Goal: Transaction & Acquisition: Purchase product/service

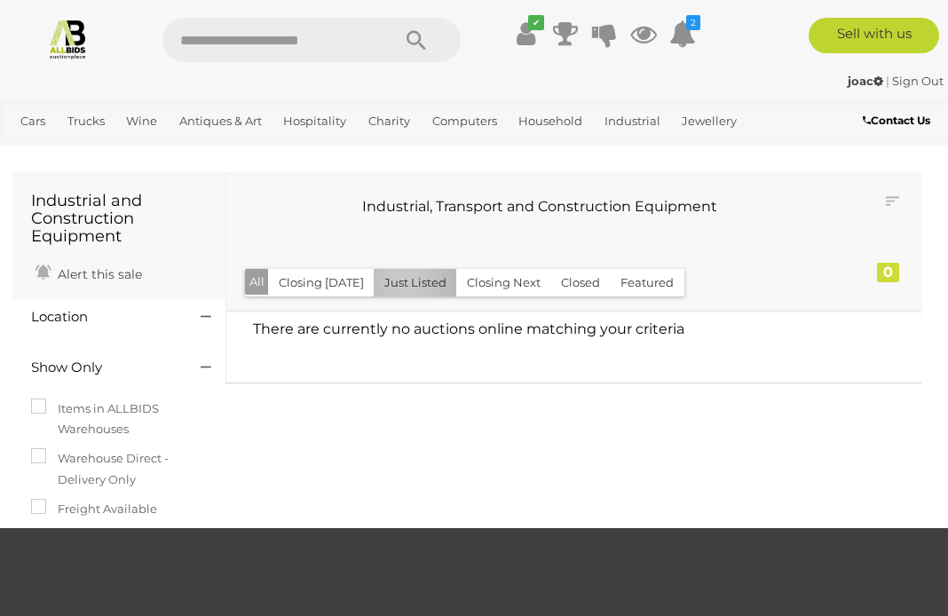
scroll to position [4, 0]
click at [0, 0] on link "Antiques & Vintage" at bounding box center [0, 0] width 0 height 0
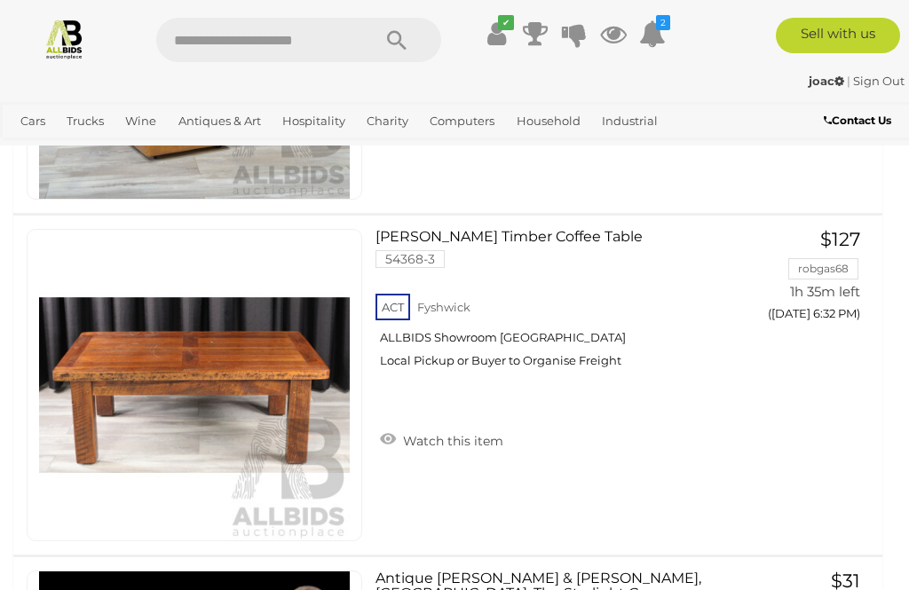
scroll to position [1237, 0]
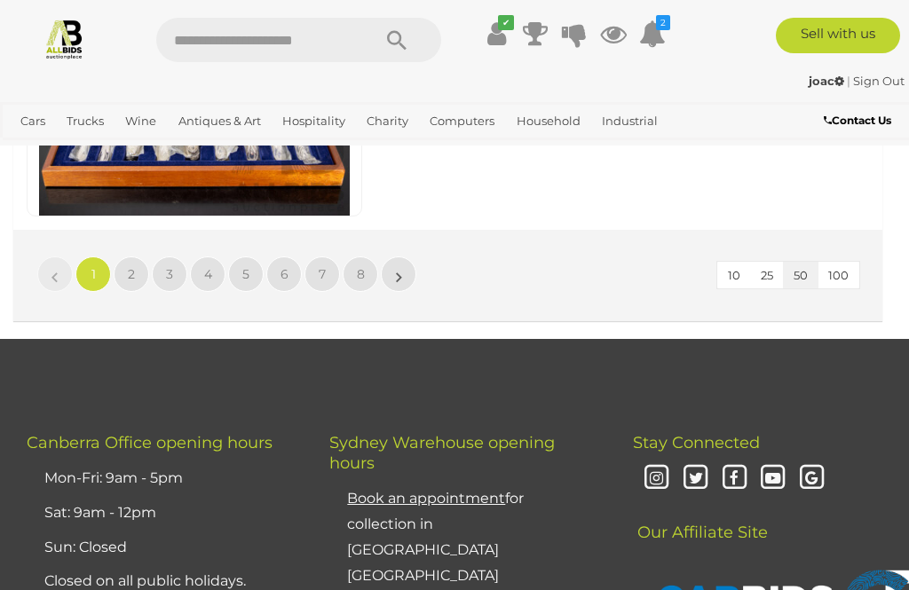
click at [141, 269] on link "2" at bounding box center [132, 274] width 36 height 36
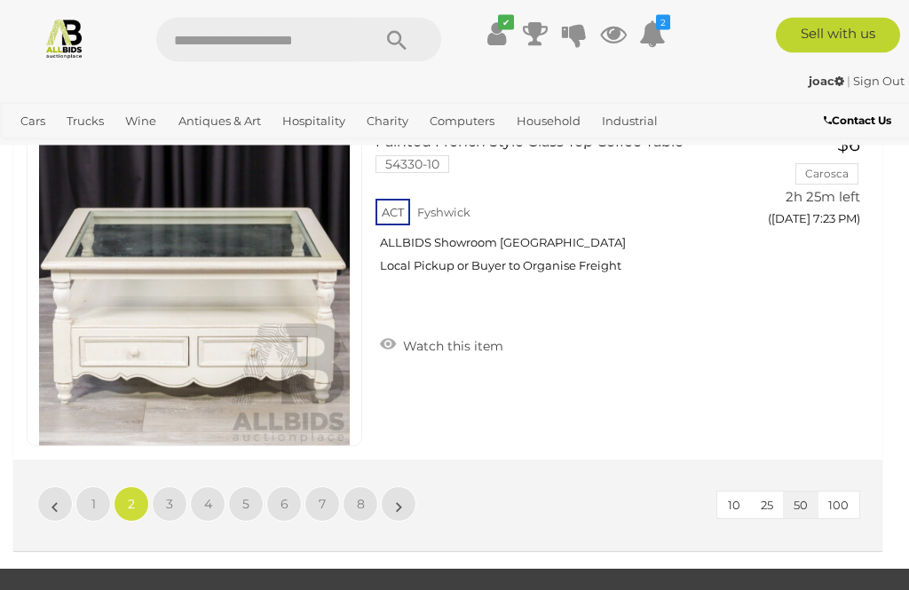
scroll to position [17106, 0]
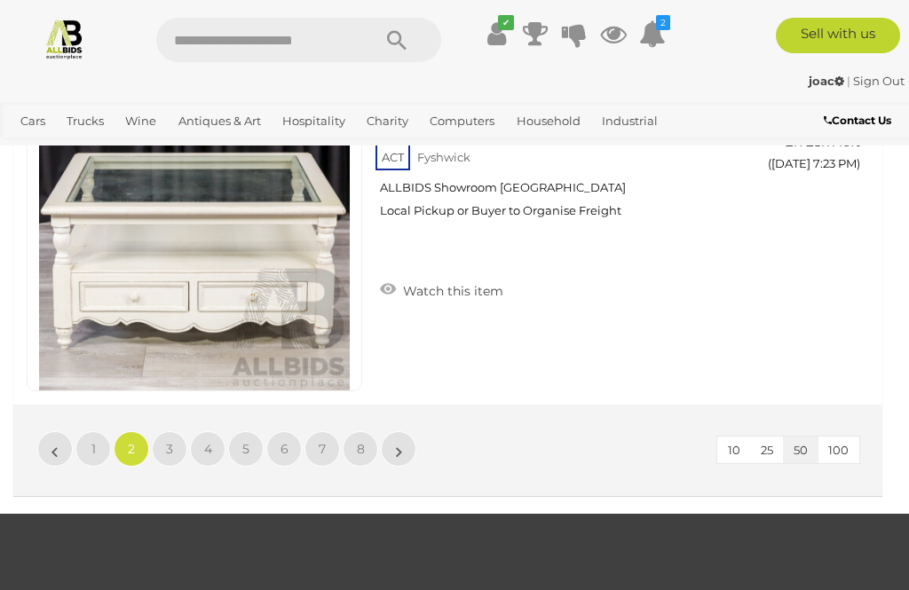
click at [183, 450] on link "3" at bounding box center [170, 449] width 36 height 36
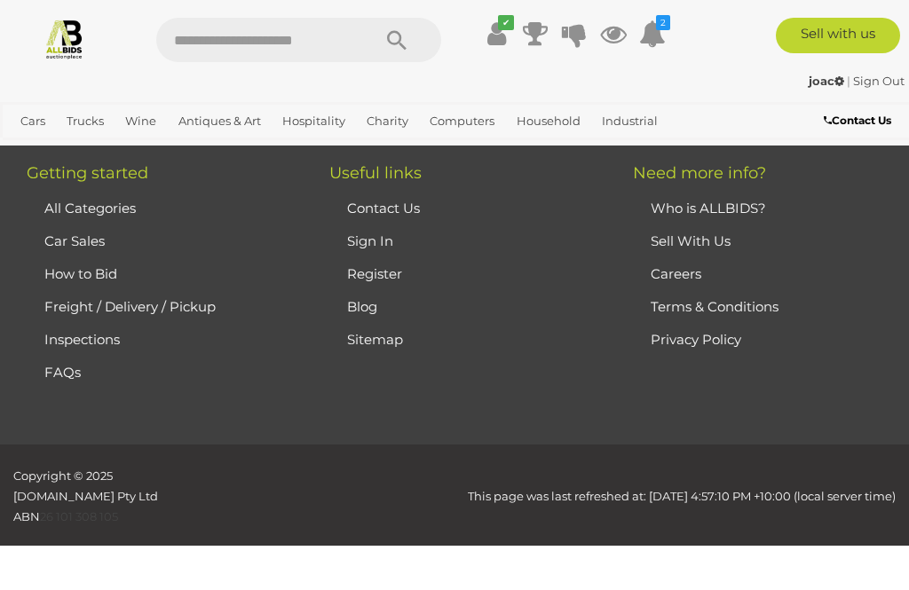
scroll to position [246, 0]
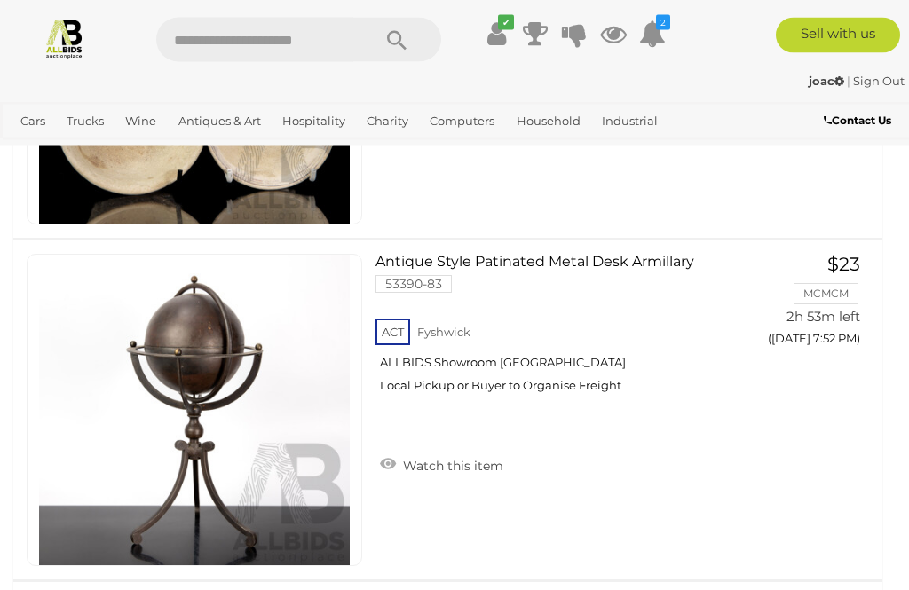
scroll to position [9068, 0]
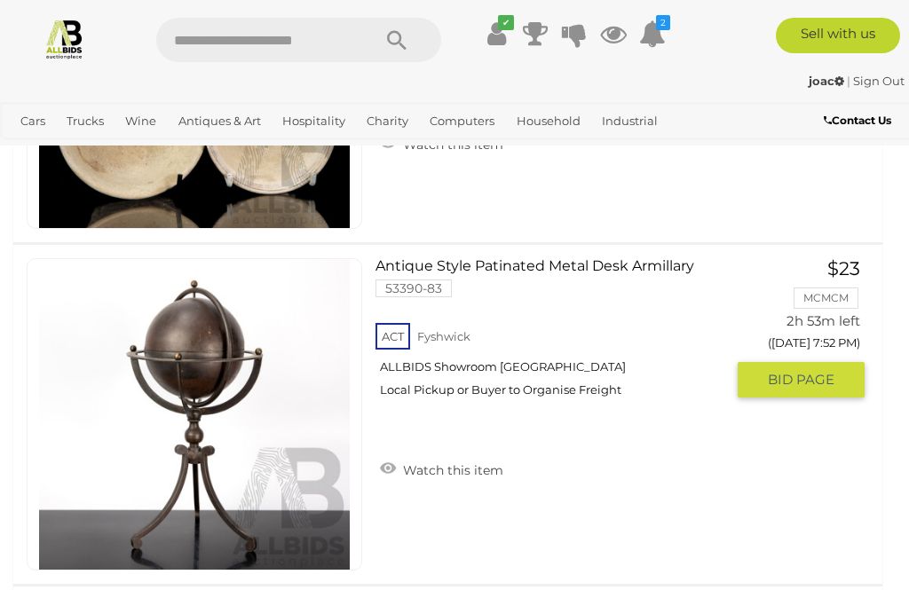
click at [627, 268] on link "Antique Style Patinated Metal Desk Armillary 53390-83 ACT Fyshwick ALLBIDS Show…" at bounding box center [556, 335] width 335 height 154
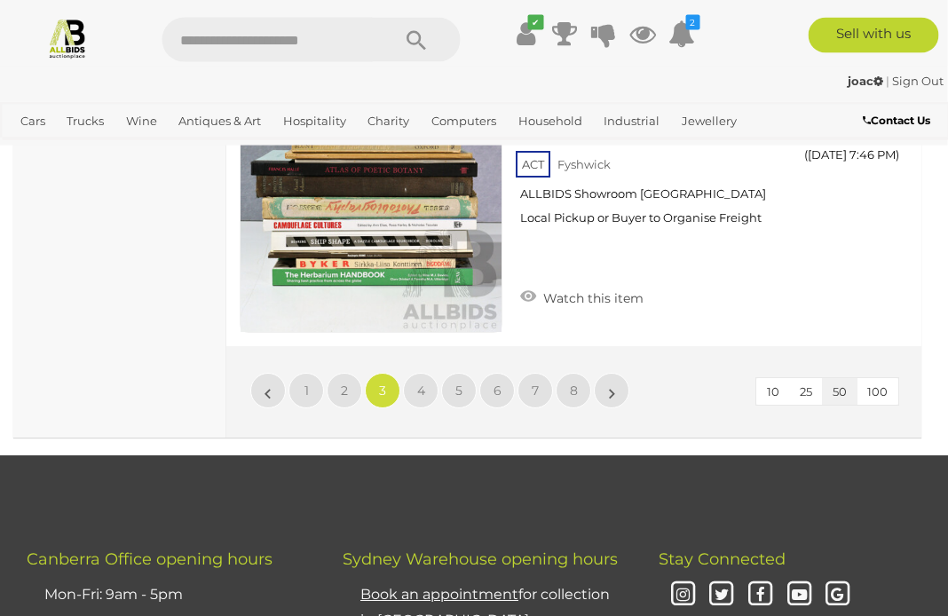
scroll to position [14908, 1]
click at [416, 383] on span "4" at bounding box center [420, 391] width 8 height 16
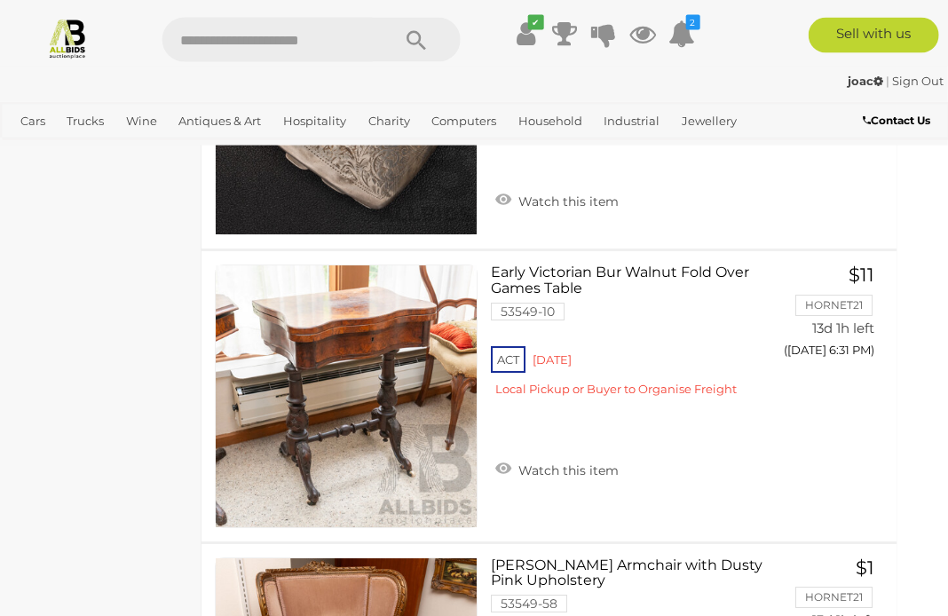
scroll to position [13001, 26]
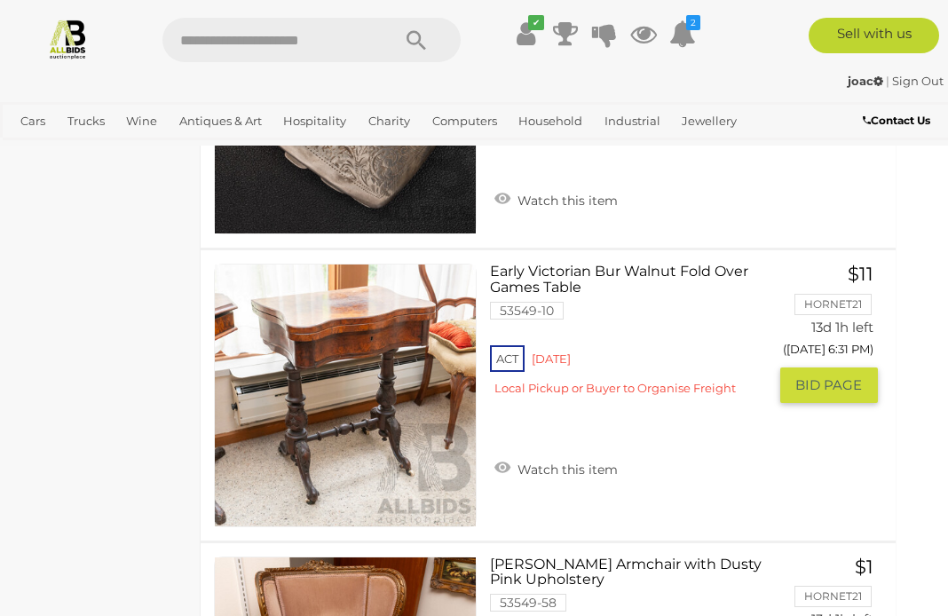
click at [397, 282] on link at bounding box center [345, 395] width 263 height 263
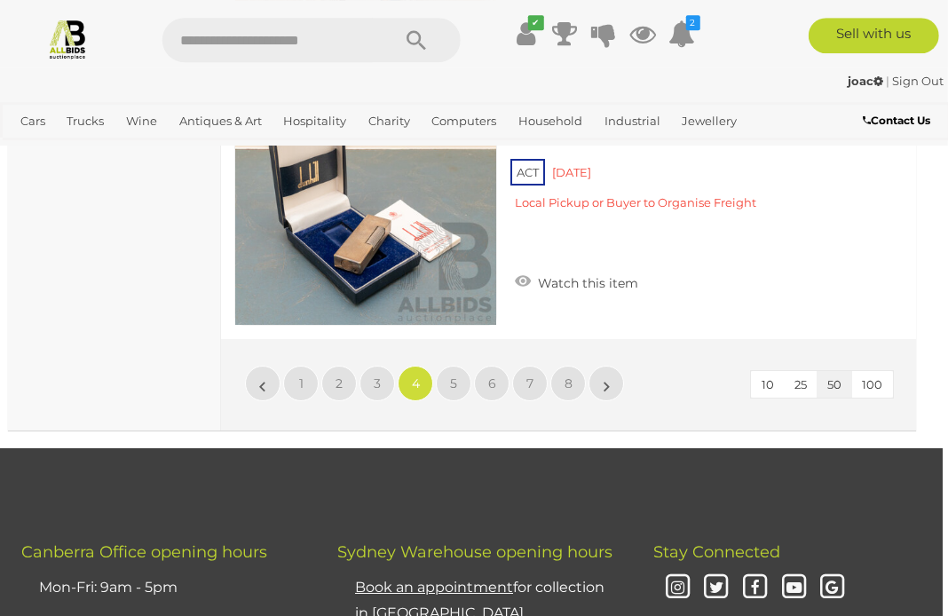
scroll to position [14965, 6]
click at [464, 366] on link "5" at bounding box center [453, 384] width 36 height 36
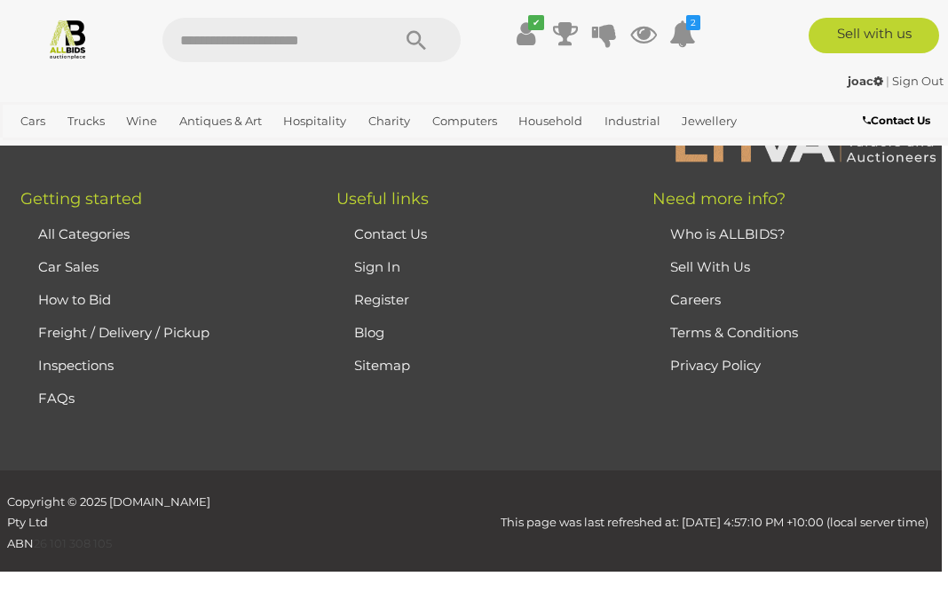
scroll to position [259, 0]
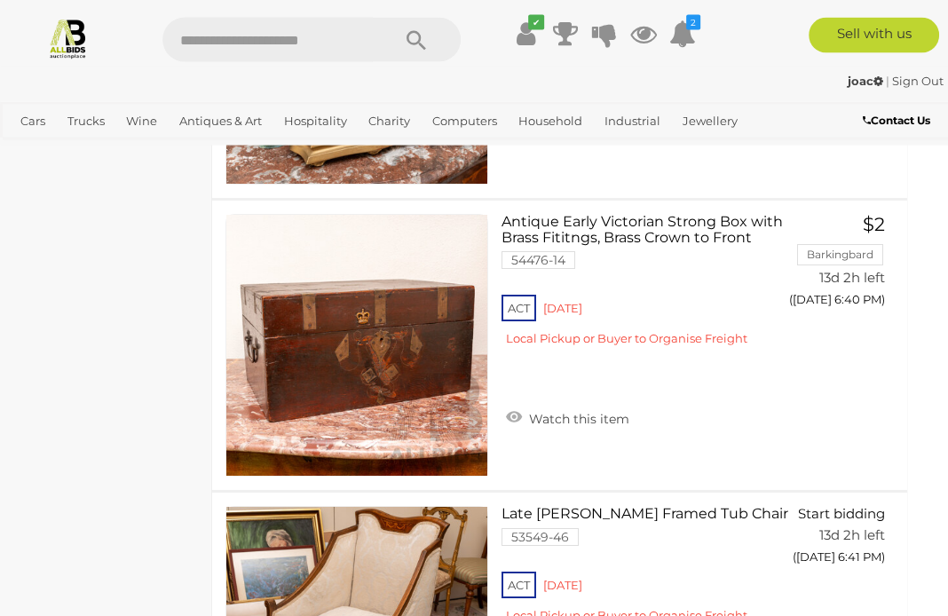
scroll to position [1994, 14]
click at [709, 231] on link "Antique Early Victorian Strong Box with Brass Fititngs, Brass Crown to Front 54…" at bounding box center [646, 287] width 263 height 146
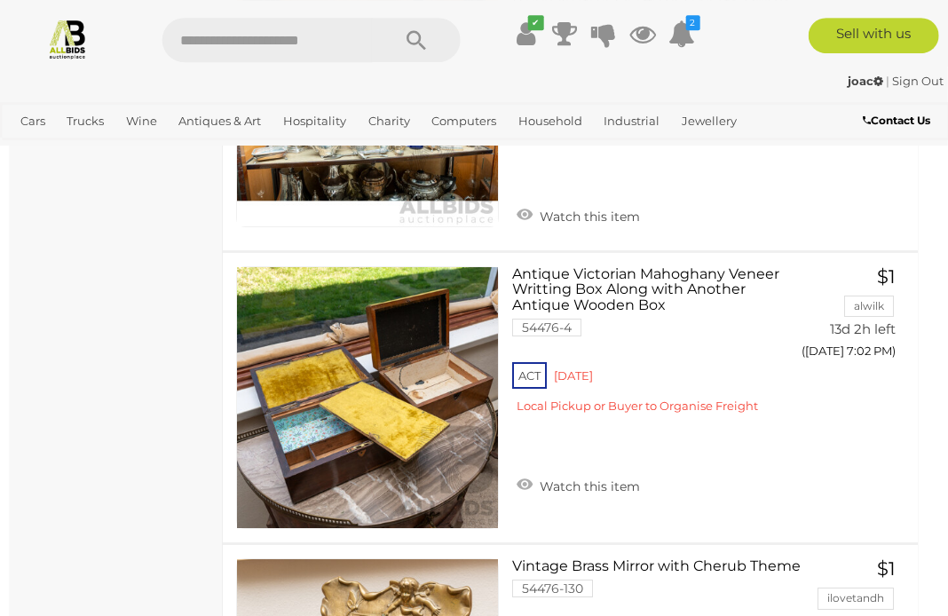
scroll to position [9323, 3]
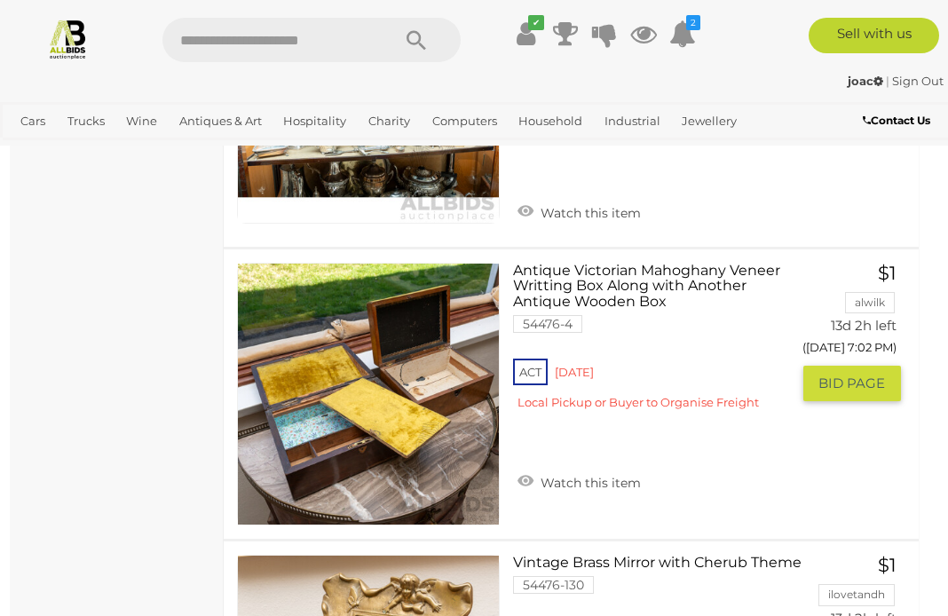
click at [659, 271] on link "Antique Victorian Mahoghany Veneer Writting Box Along with Another Antique Wood…" at bounding box center [657, 344] width 263 height 162
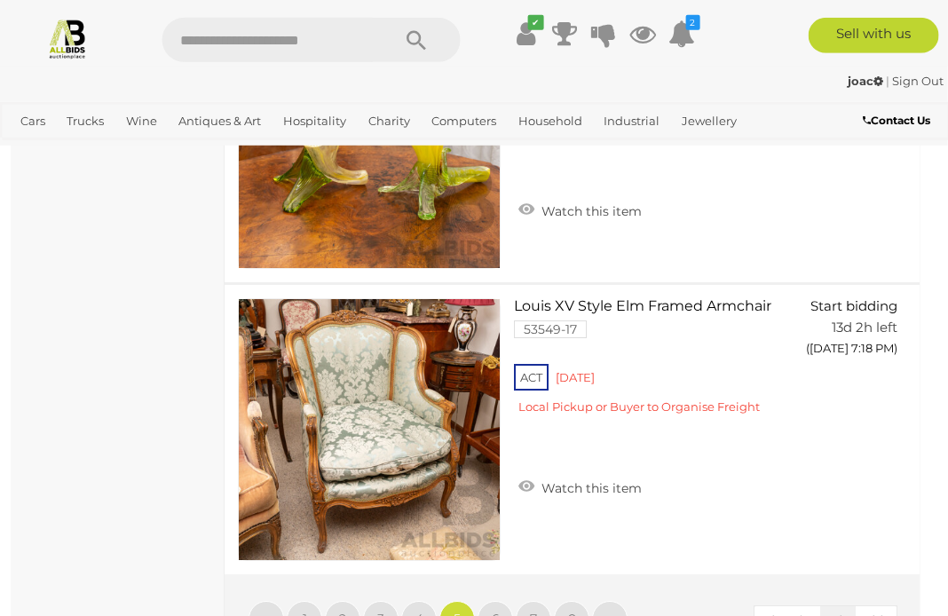
scroll to position [14547, 3]
click at [505, 589] on link "6" at bounding box center [495, 619] width 36 height 36
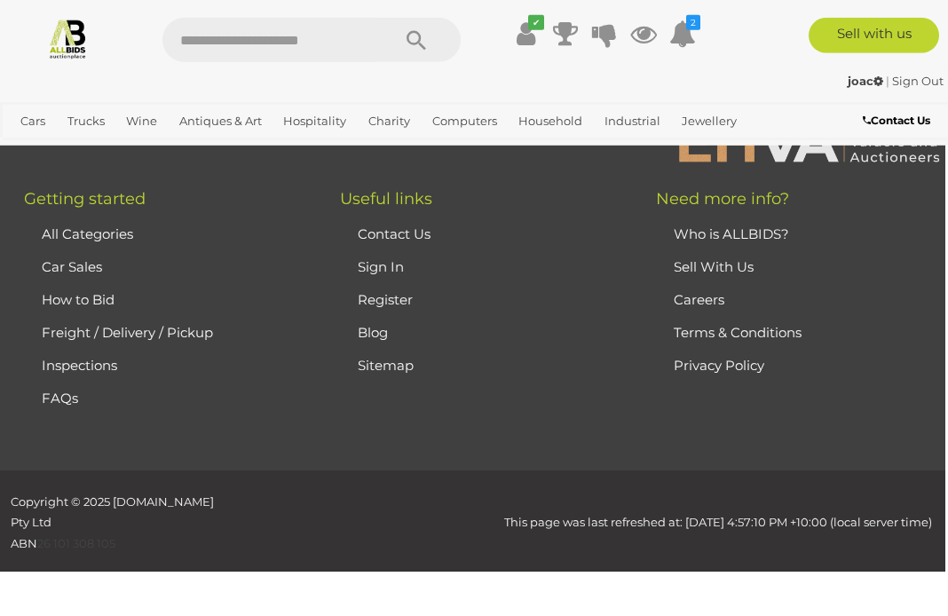
scroll to position [259, 0]
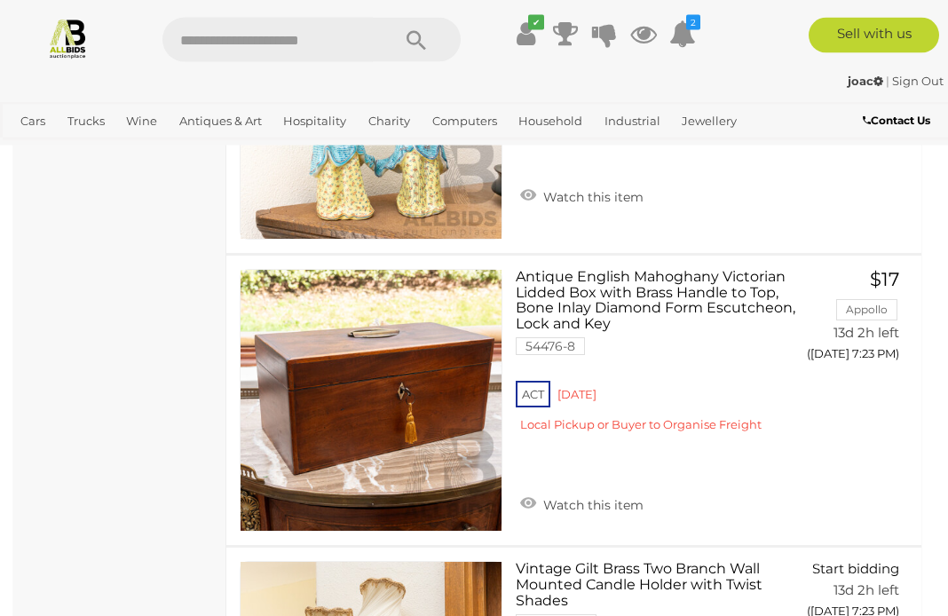
scroll to position [2241, 0]
click at [638, 296] on link "Antique English Mahoghany Victorian Lidded Box with Brass Handle to Top, Bone I…" at bounding box center [660, 357] width 263 height 177
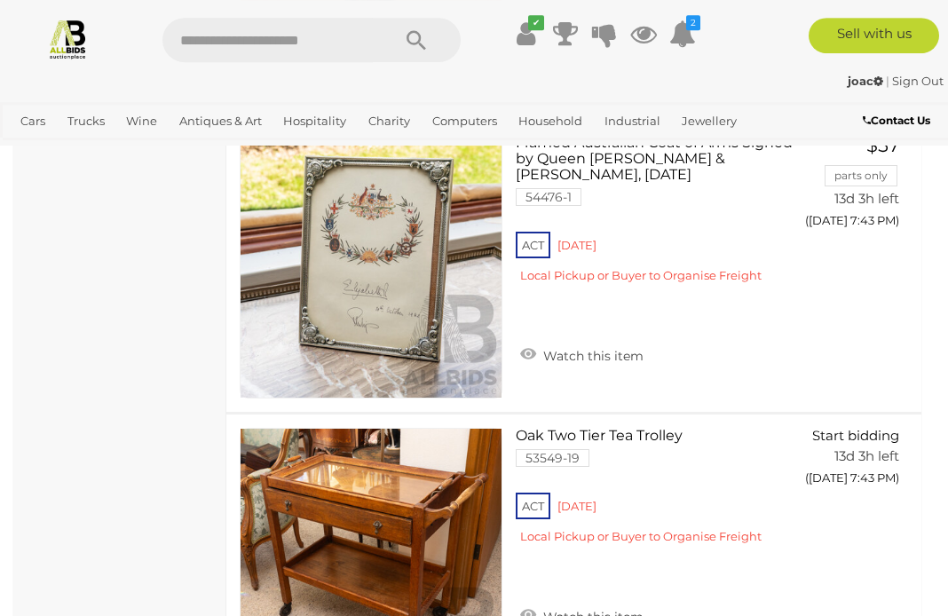
scroll to position [13137, 3]
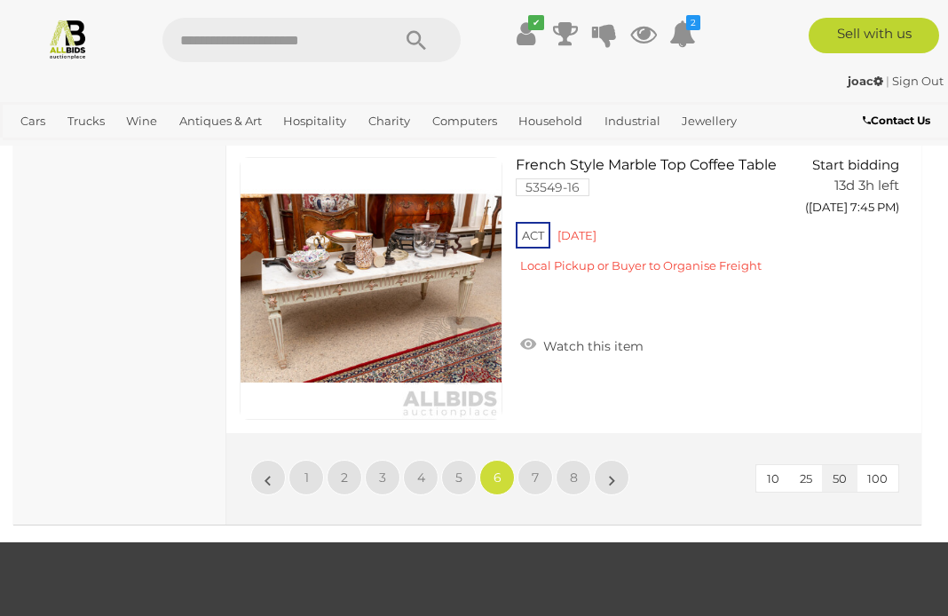
click at [547, 460] on link "7" at bounding box center [535, 478] width 36 height 36
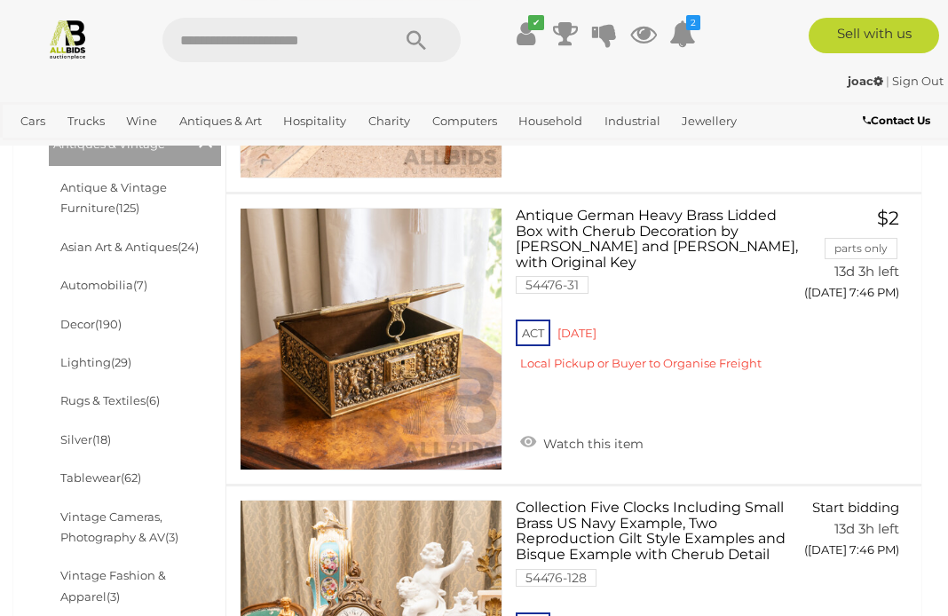
scroll to position [546, 0]
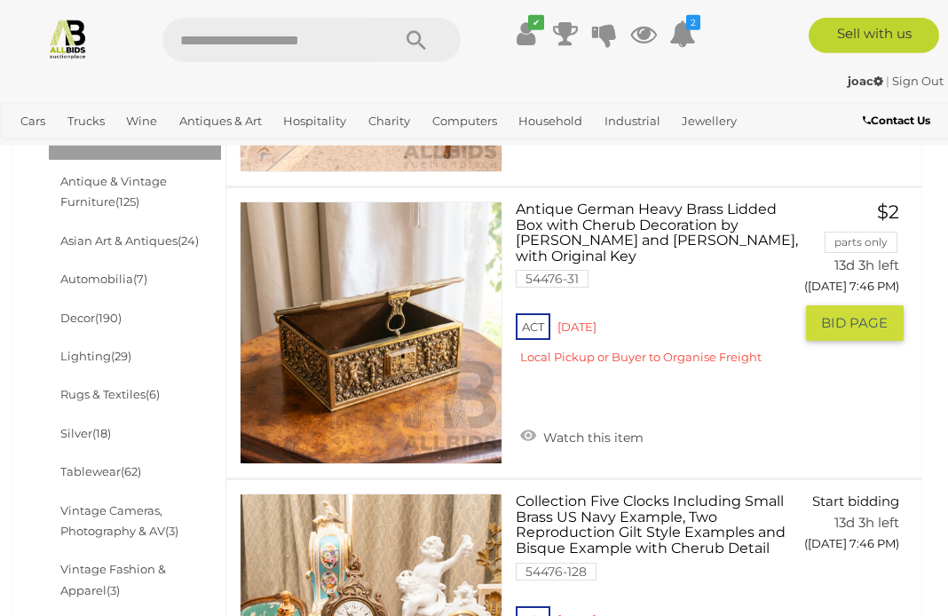
click at [388, 349] on img at bounding box center [371, 332] width 261 height 261
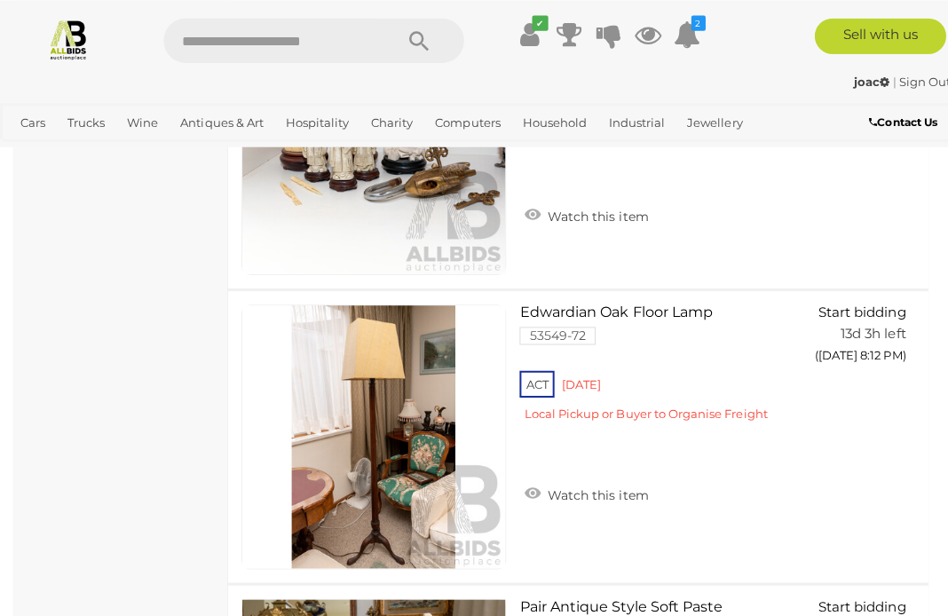
scroll to position [13950, 0]
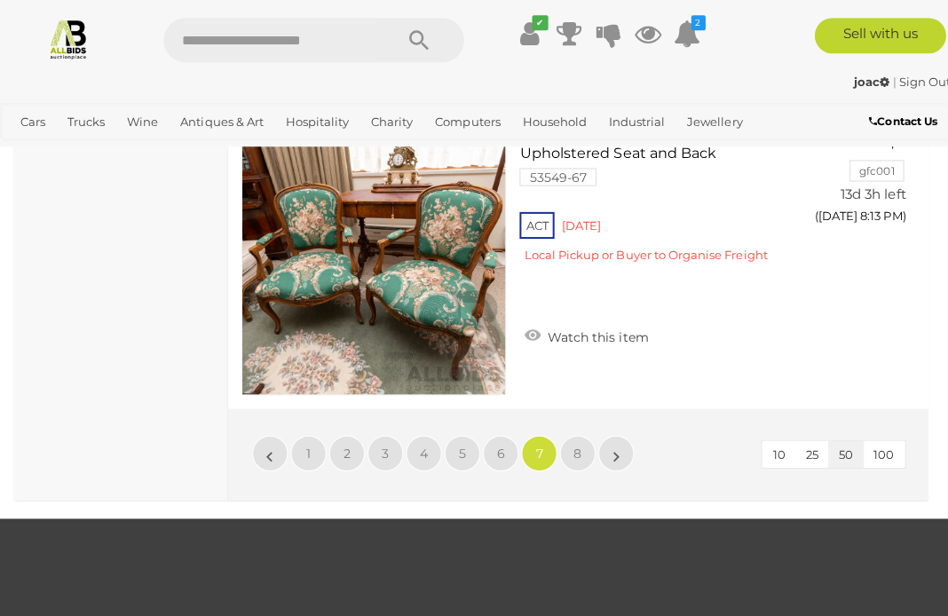
click at [583, 432] on link "8" at bounding box center [574, 450] width 36 height 36
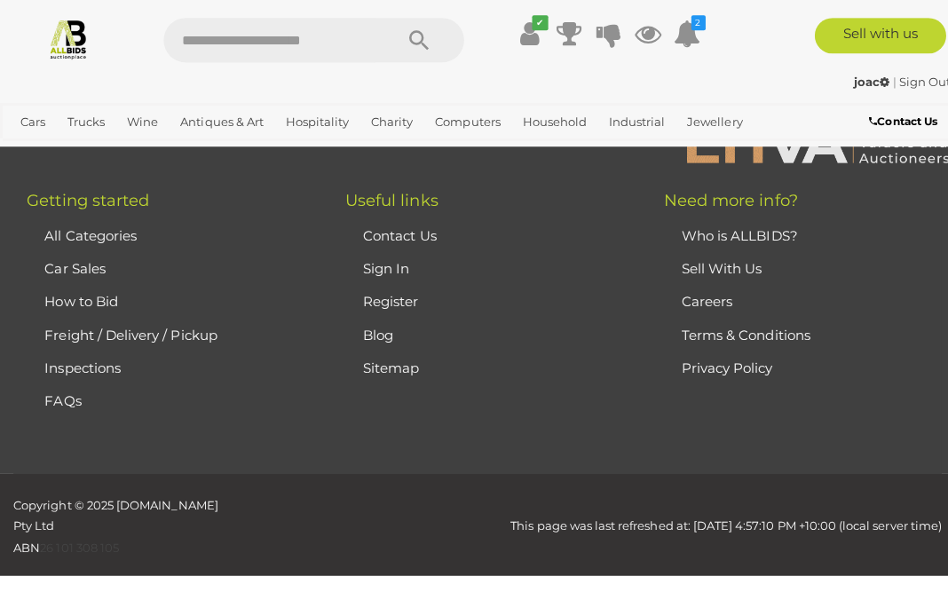
scroll to position [259, 0]
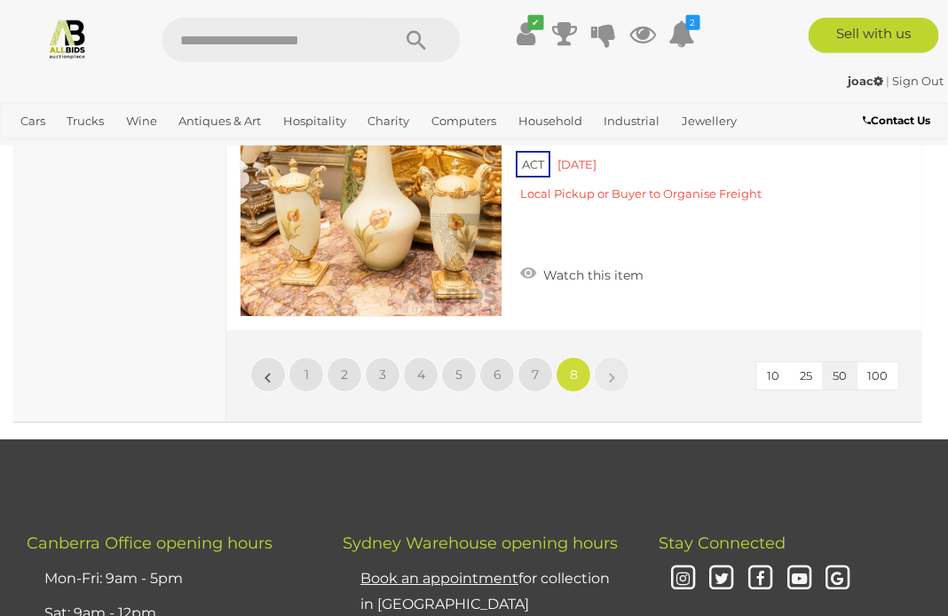
scroll to position [5962, 1]
click at [506, 369] on link "6" at bounding box center [496, 375] width 36 height 36
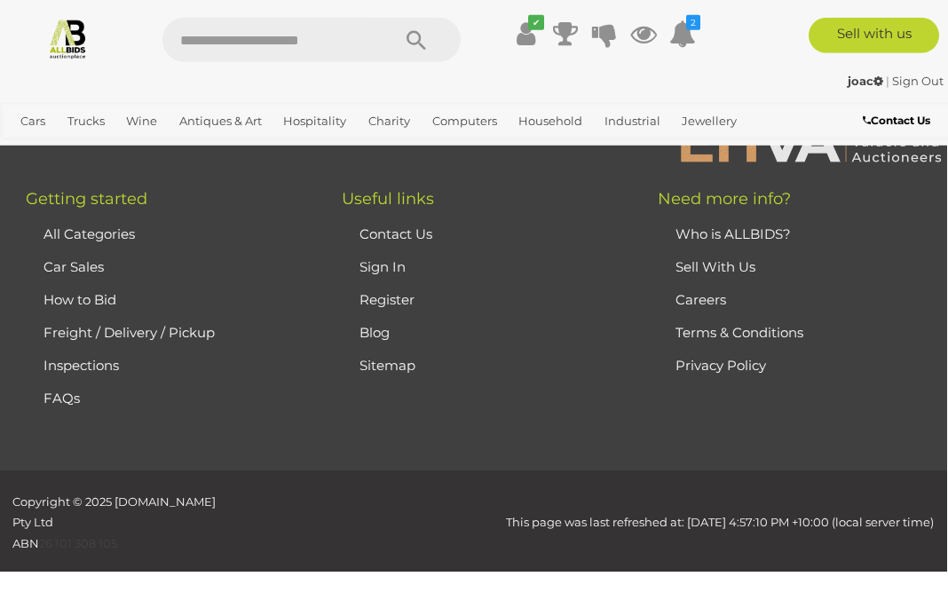
scroll to position [259, 0]
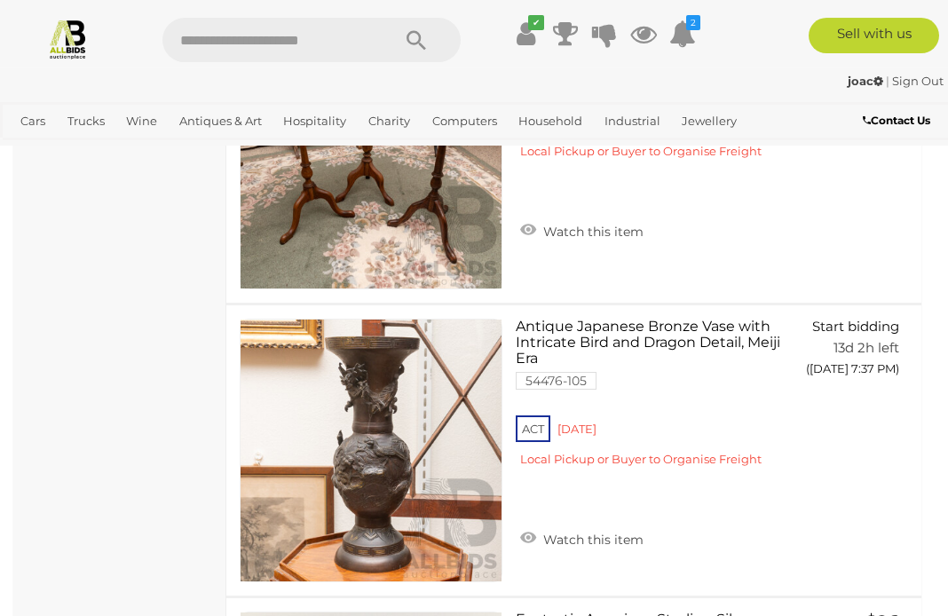
scroll to position [8528, 0]
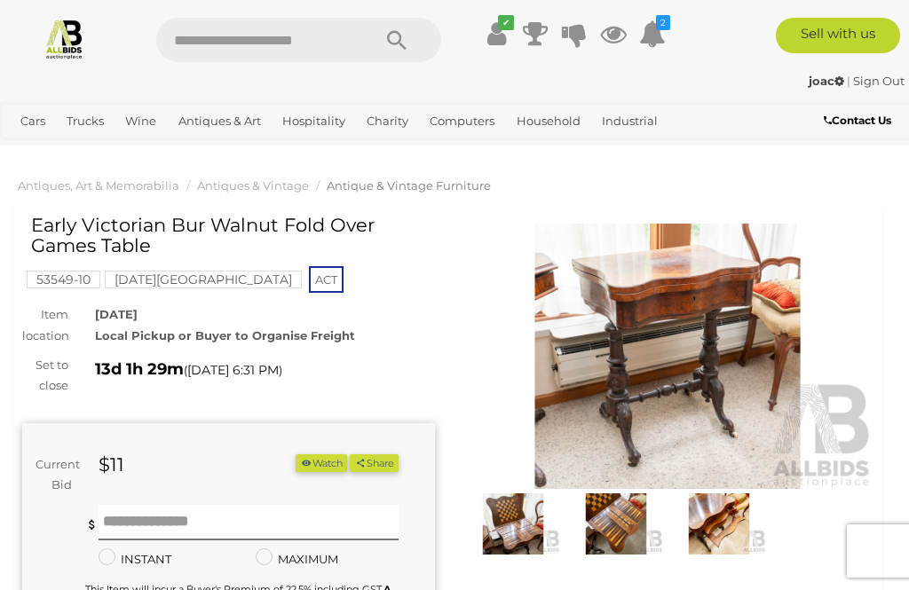
click at [539, 528] on img at bounding box center [513, 523] width 94 height 60
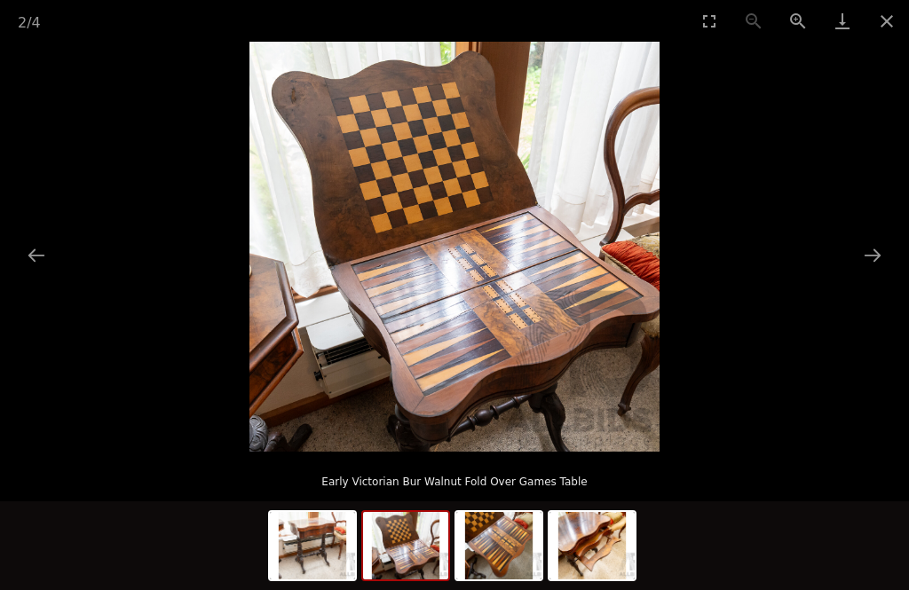
click at [866, 259] on button "Next slide" at bounding box center [872, 255] width 37 height 35
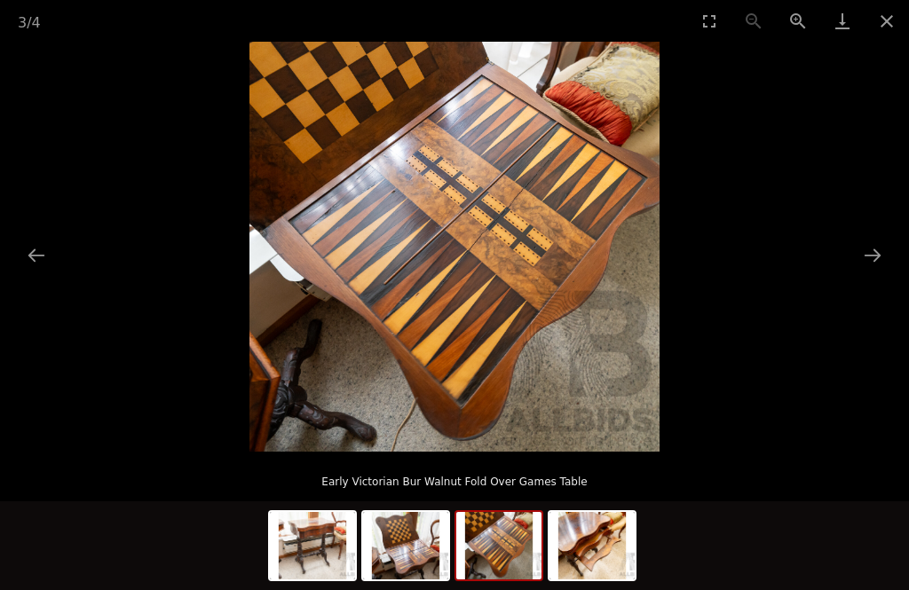
click at [876, 264] on button "Next slide" at bounding box center [872, 255] width 37 height 35
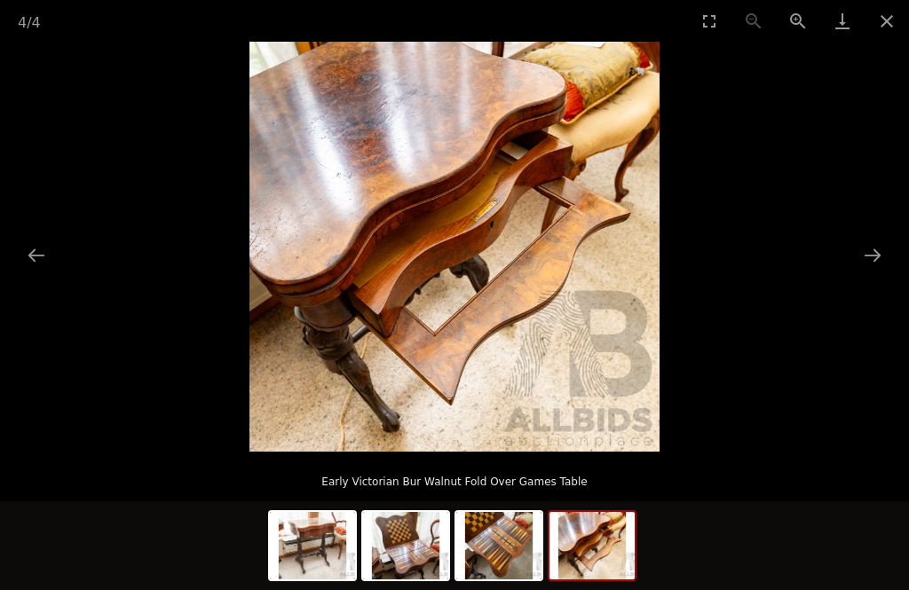
click at [869, 263] on button "Next slide" at bounding box center [872, 255] width 37 height 35
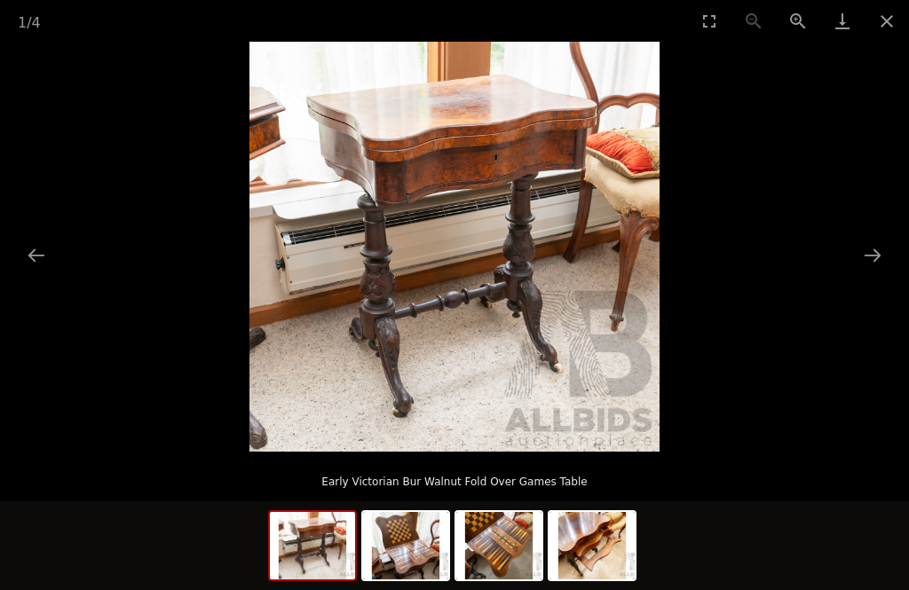
click at [860, 256] on button "Next slide" at bounding box center [872, 255] width 37 height 35
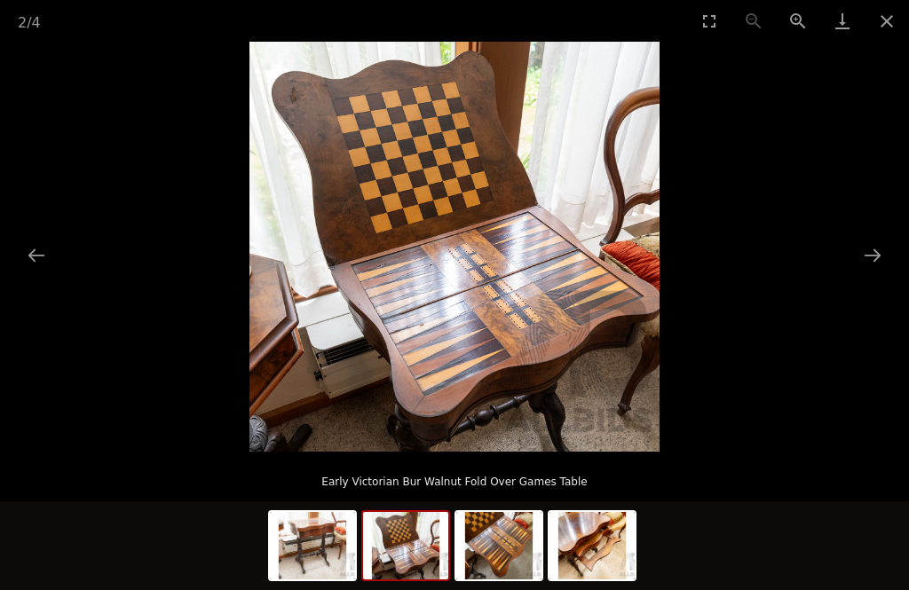
click at [887, 260] on button "Next slide" at bounding box center [872, 255] width 37 height 35
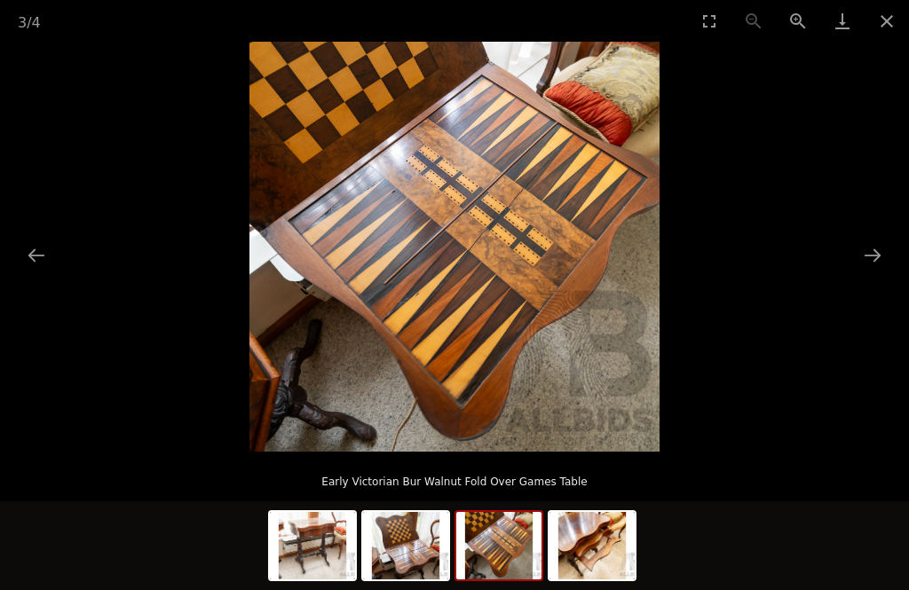
click at [856, 14] on link "Download" at bounding box center [842, 21] width 44 height 42
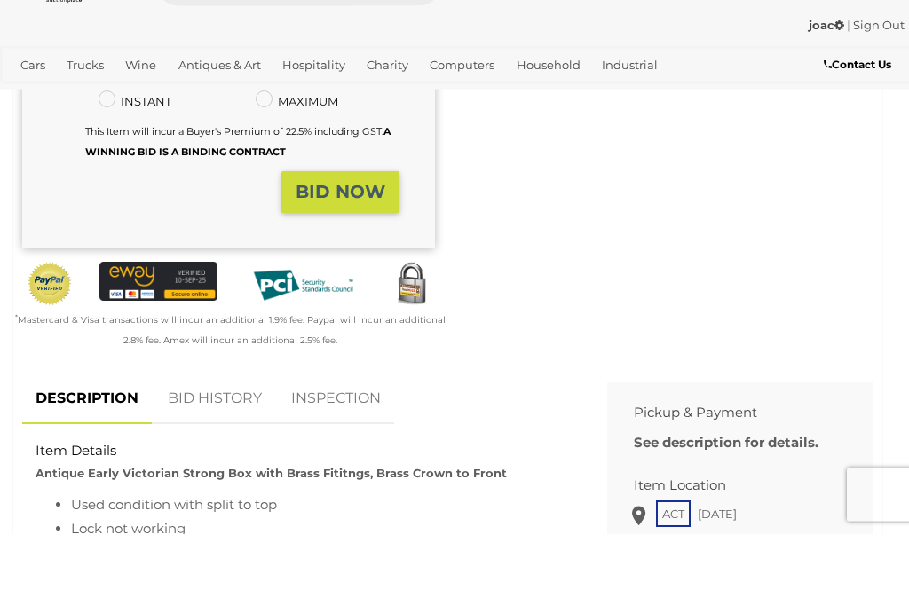
scroll to position [485, 0]
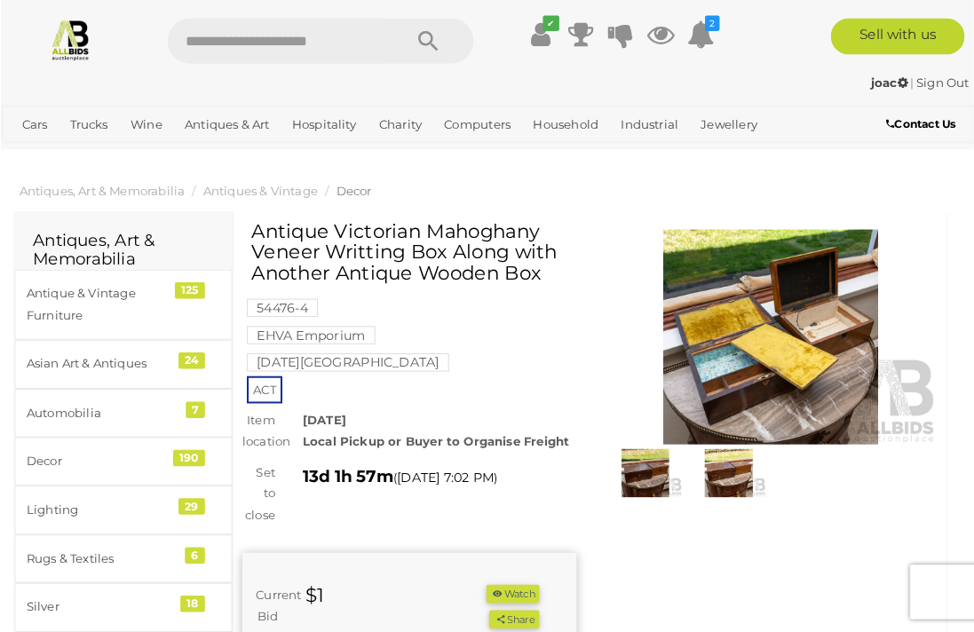
scroll to position [6, 0]
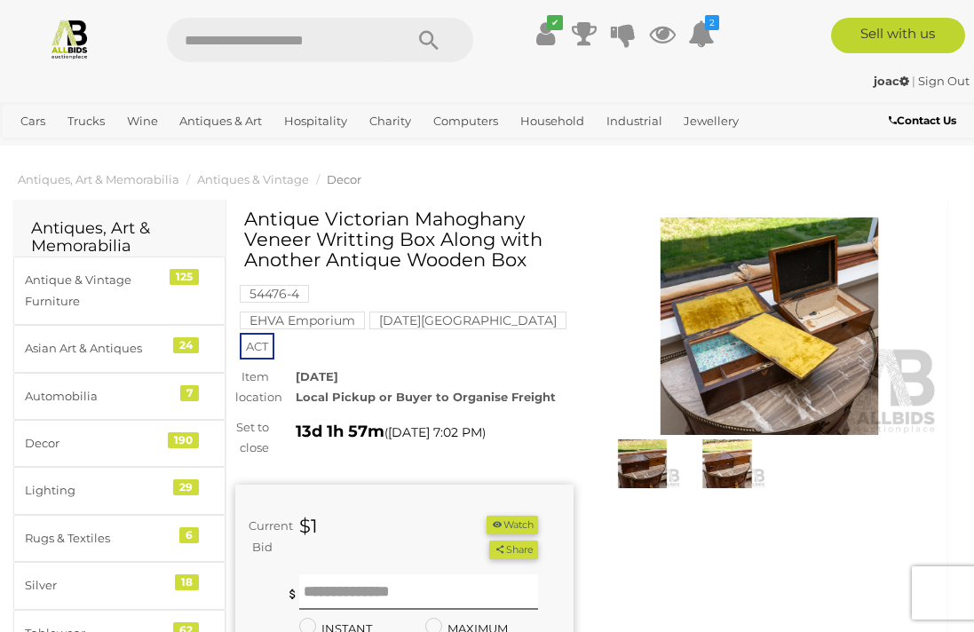
click at [779, 365] on img at bounding box center [769, 326] width 338 height 218
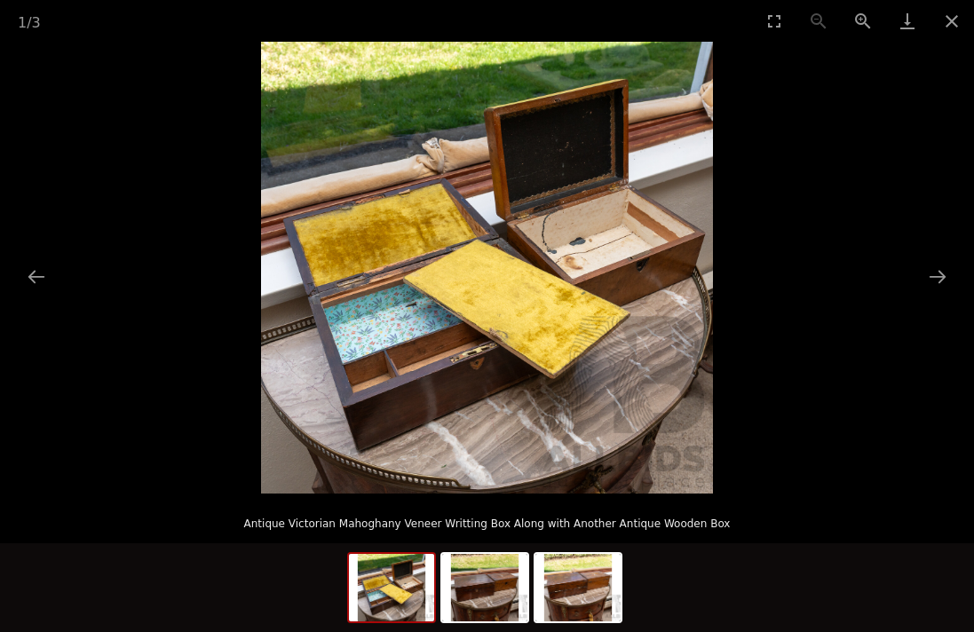
click at [592, 348] on img at bounding box center [487, 268] width 452 height 452
click at [520, 585] on img at bounding box center [484, 587] width 85 height 67
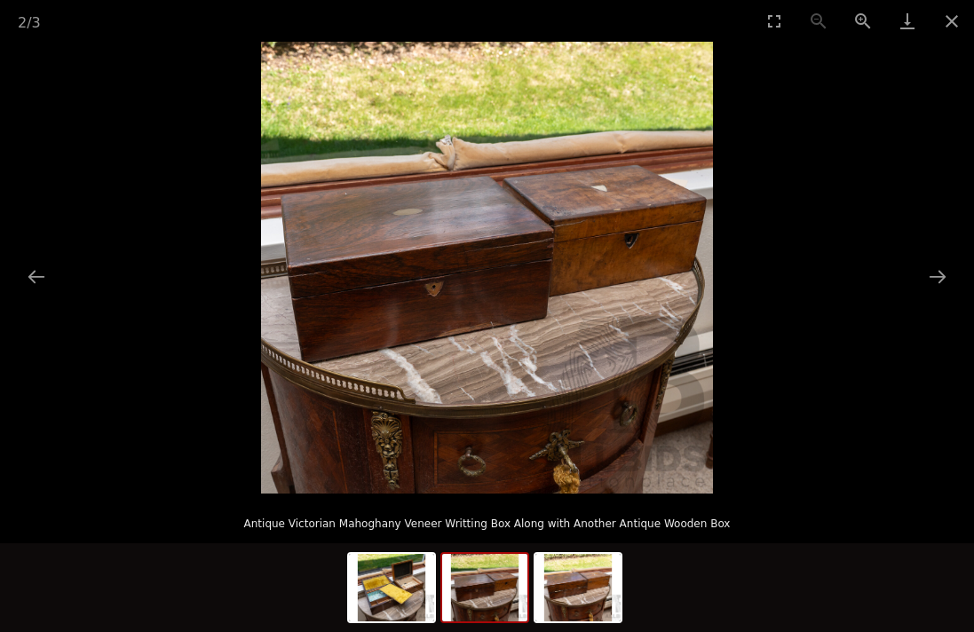
click at [606, 584] on img at bounding box center [577, 587] width 85 height 67
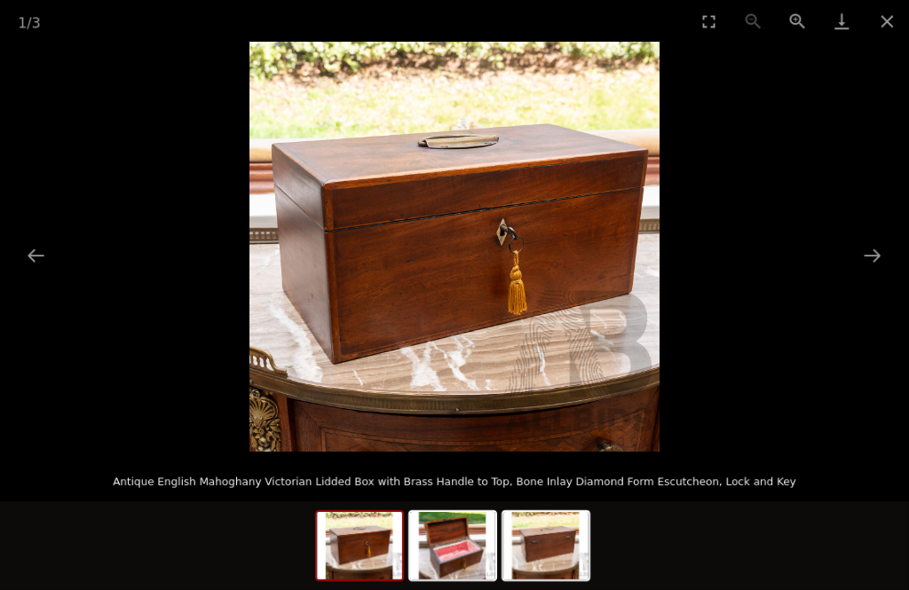
click at [878, 264] on button "Next slide" at bounding box center [872, 255] width 37 height 35
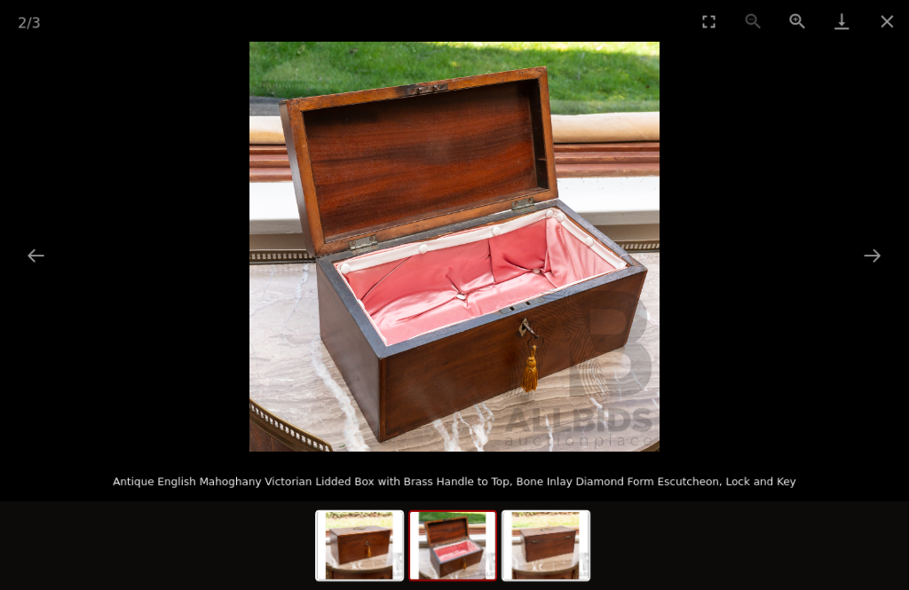
click at [885, 271] on button "Next slide" at bounding box center [872, 255] width 37 height 35
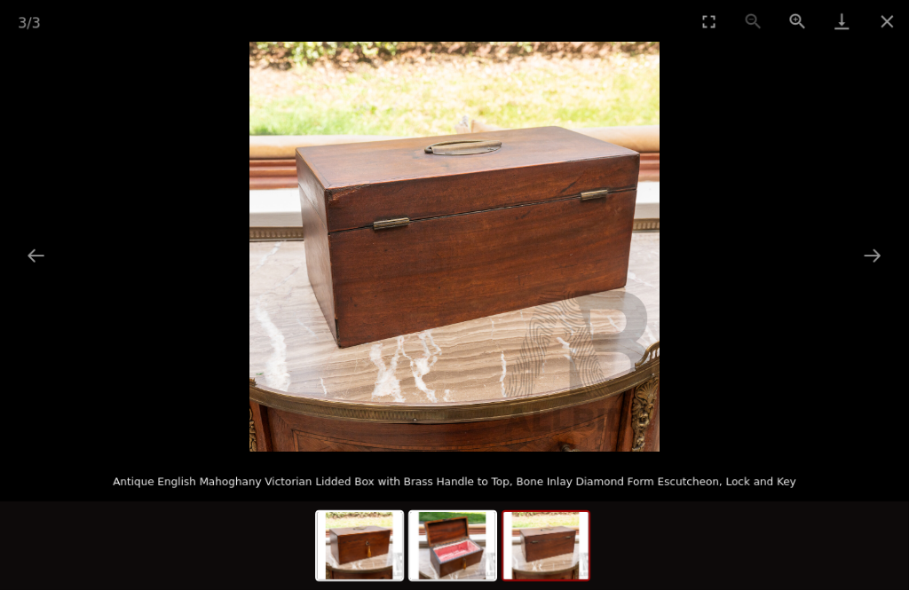
click at [866, 260] on button "Next slide" at bounding box center [872, 255] width 37 height 35
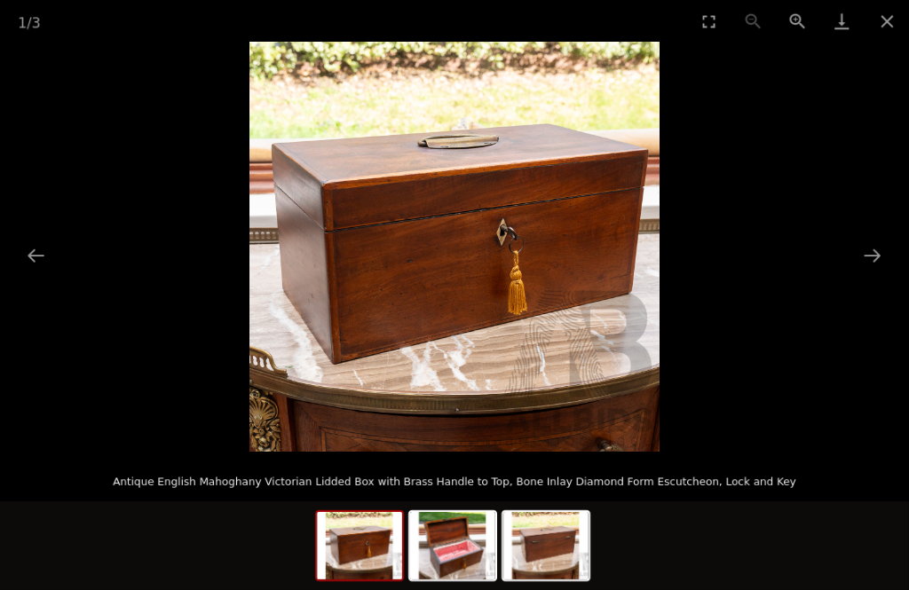
click at [870, 272] on button "Next slide" at bounding box center [872, 255] width 37 height 35
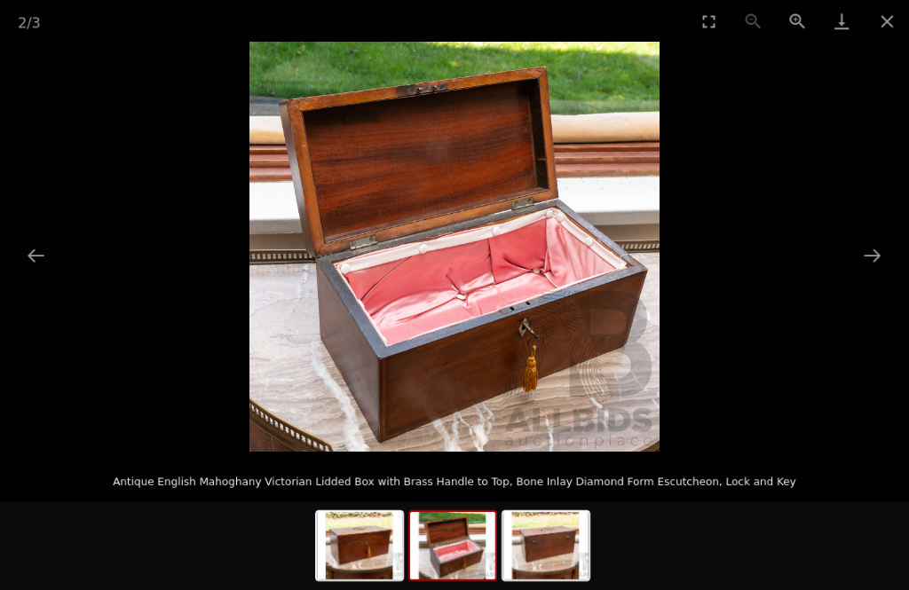
click at [869, 273] on picture at bounding box center [454, 247] width 909 height 410
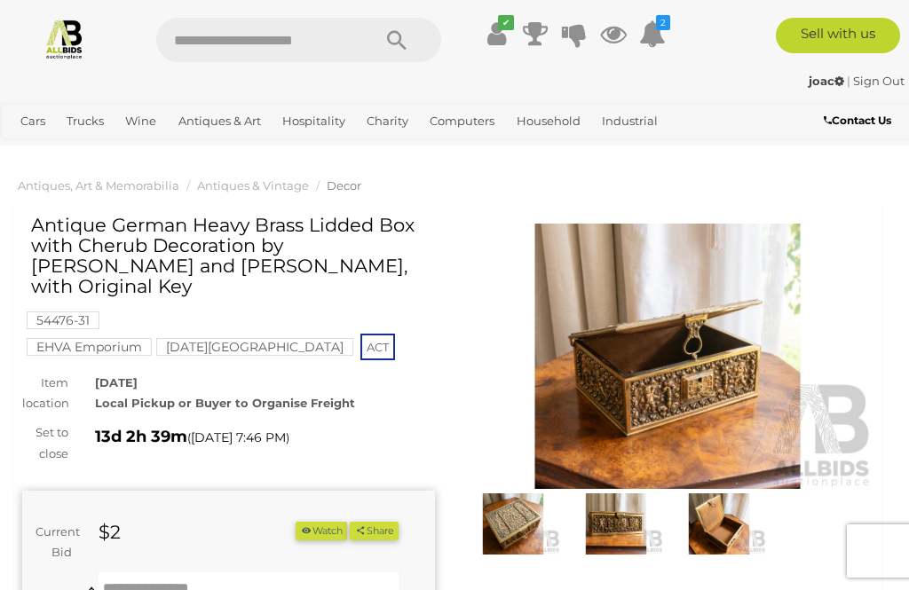
click at [708, 391] on img at bounding box center [668, 356] width 413 height 265
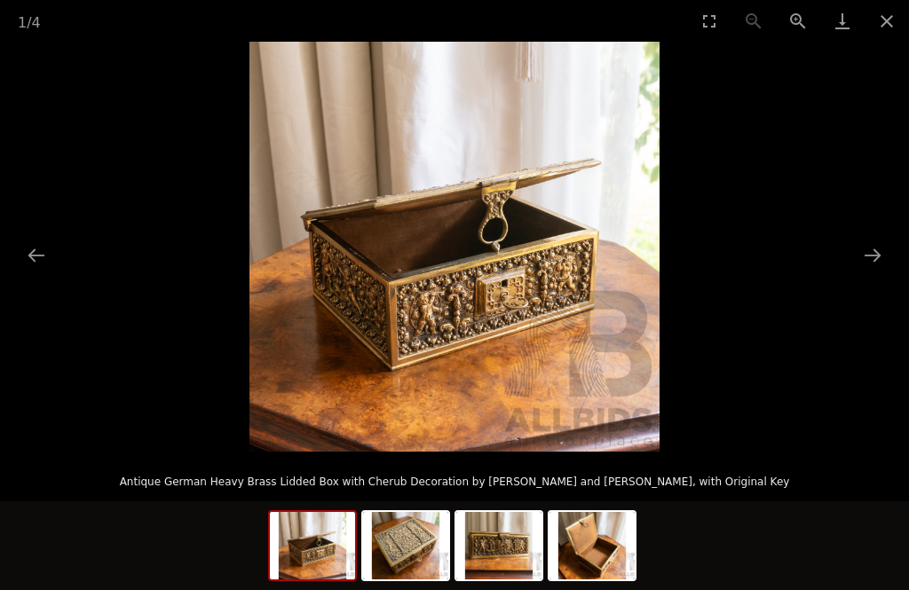
scroll to position [350, 0]
click at [876, 452] on picture at bounding box center [454, 247] width 909 height 410
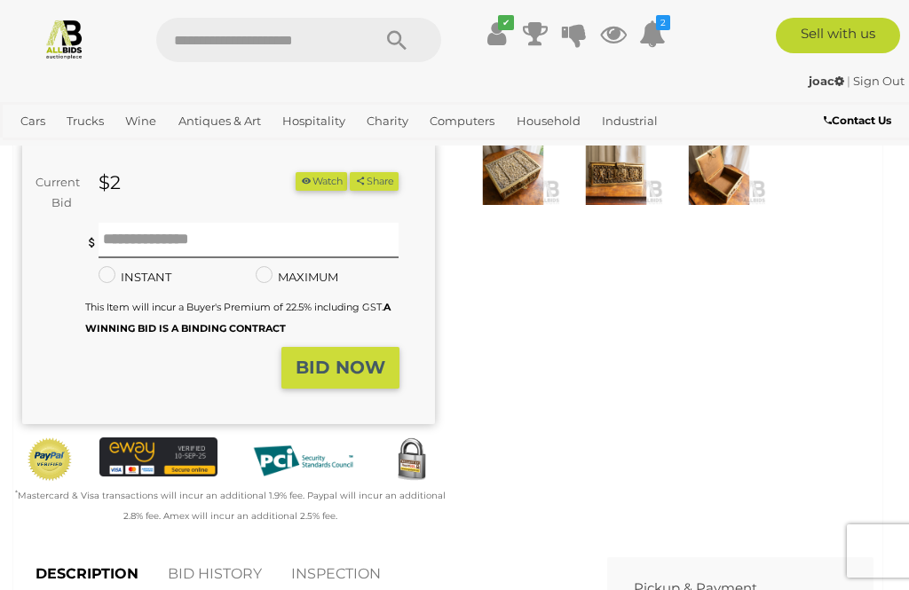
scroll to position [0, 0]
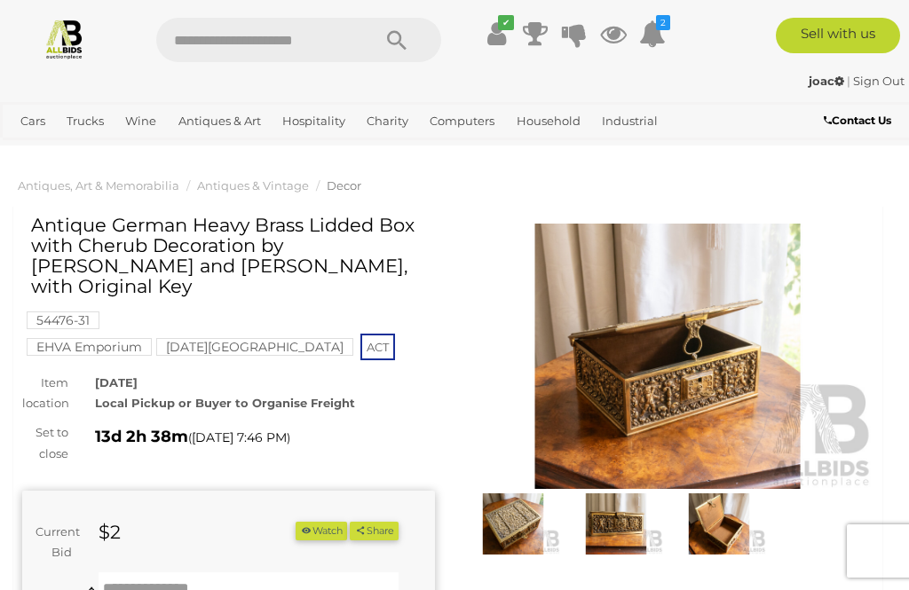
click at [843, 356] on img at bounding box center [668, 356] width 413 height 265
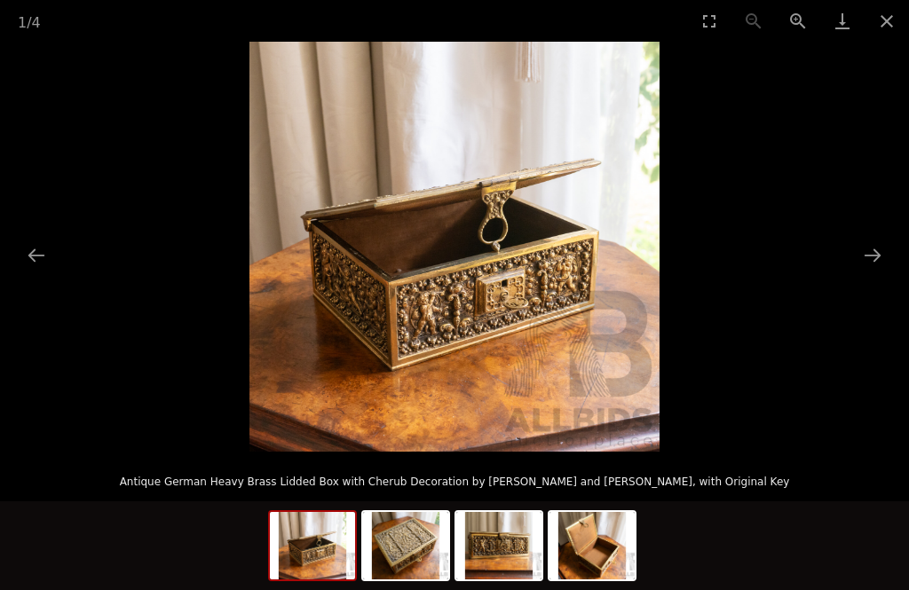
click at [631, 493] on p "Antique German Heavy Brass Lidded Box with Cherub Decoration by Erhard and Sohn…" at bounding box center [455, 478] width 838 height 28
click at [886, 272] on button "Next slide" at bounding box center [872, 255] width 37 height 35
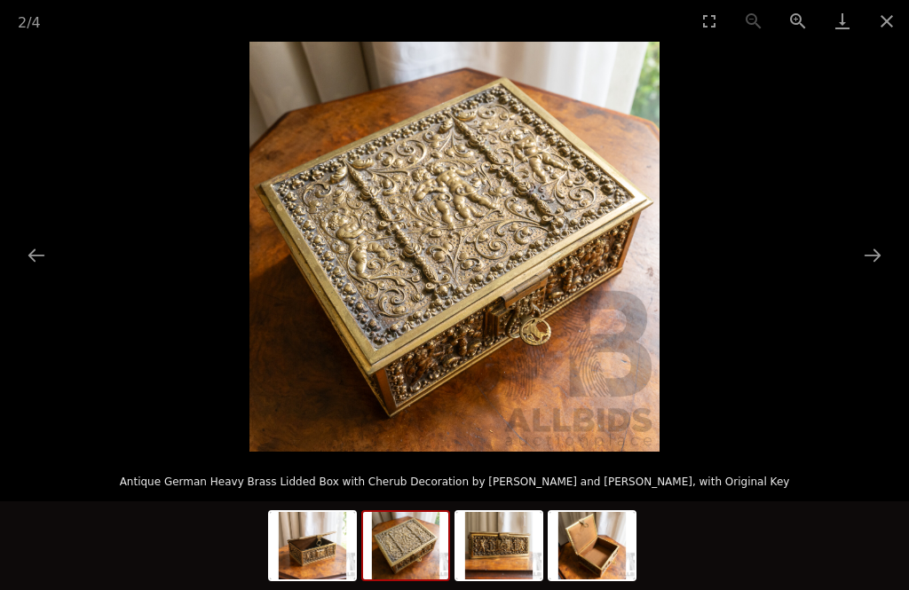
click at [862, 311] on picture at bounding box center [454, 247] width 909 height 410
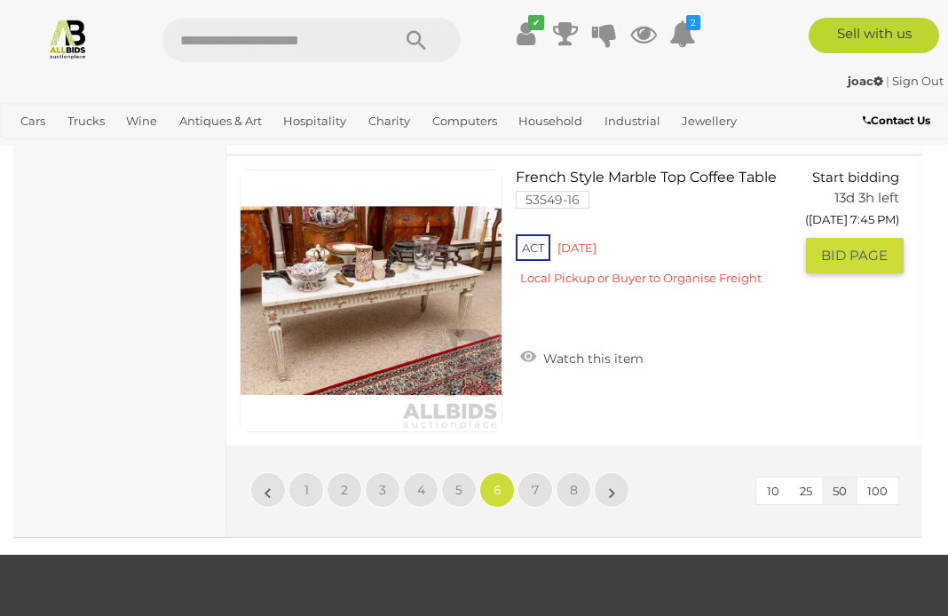
scroll to position [14614, 0]
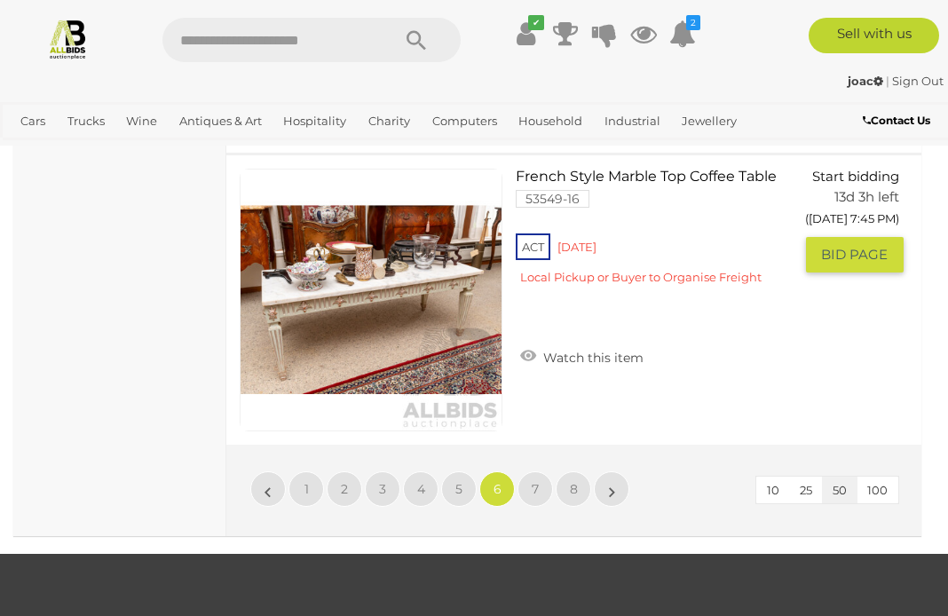
click at [278, 303] on link at bounding box center [371, 300] width 263 height 263
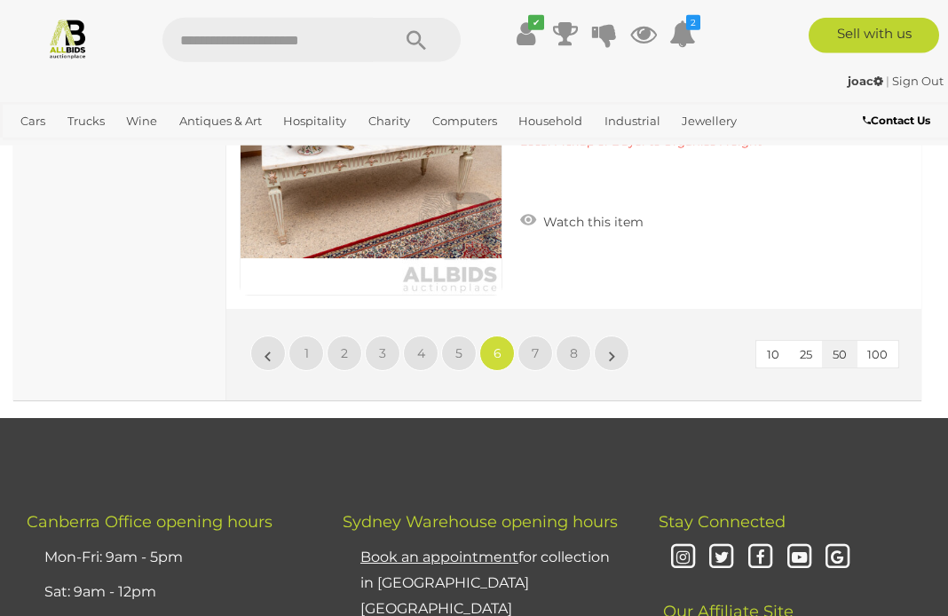
scroll to position [14646, 0]
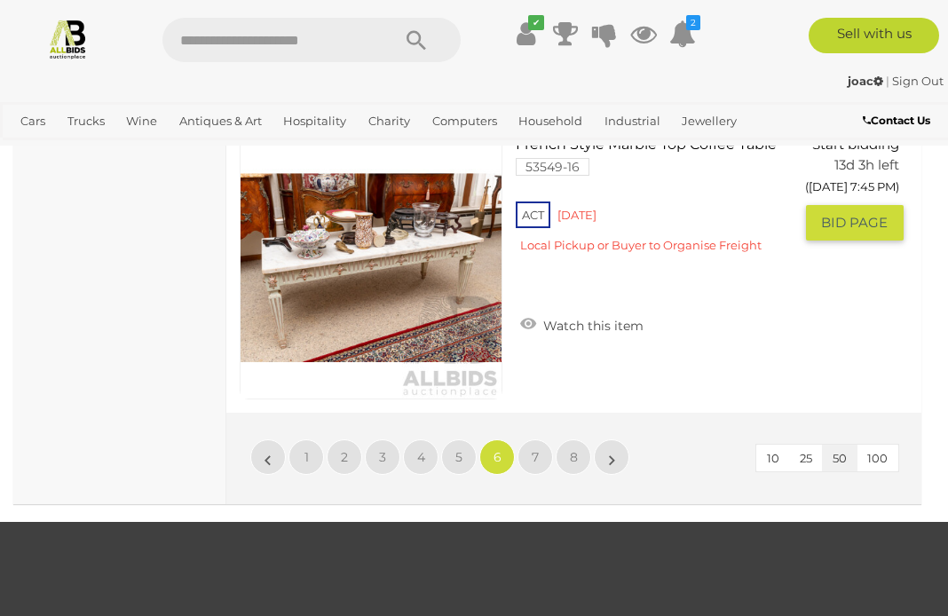
click at [316, 446] on link "1" at bounding box center [306, 457] width 36 height 36
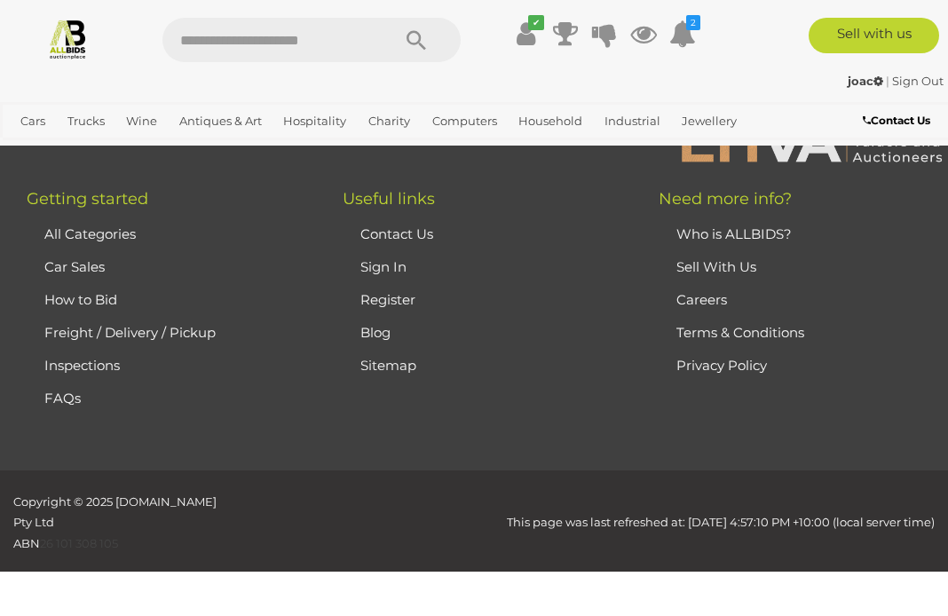
scroll to position [259, 0]
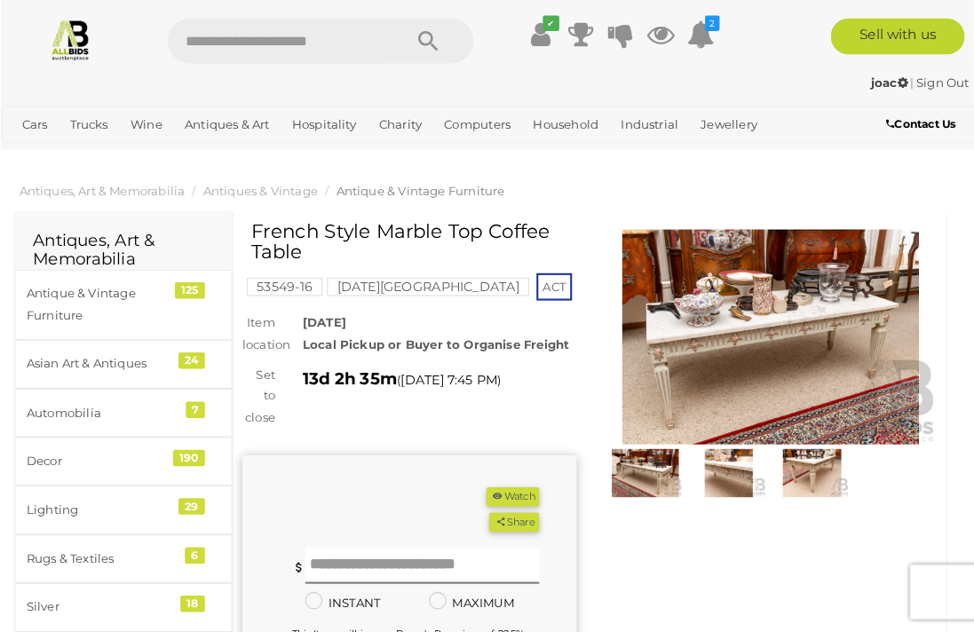
scroll to position [6, 0]
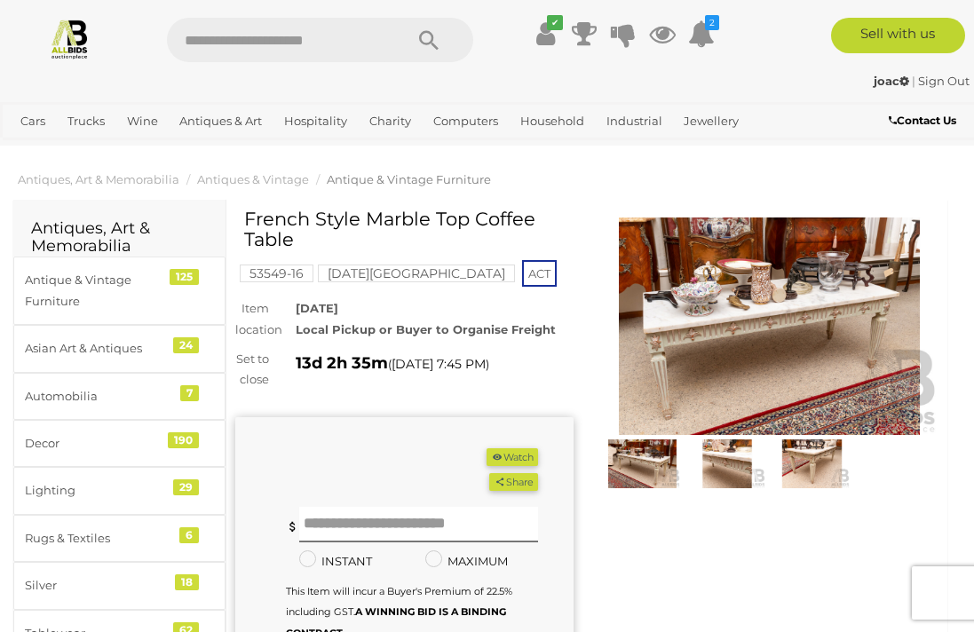
click at [805, 329] on img at bounding box center [769, 326] width 338 height 218
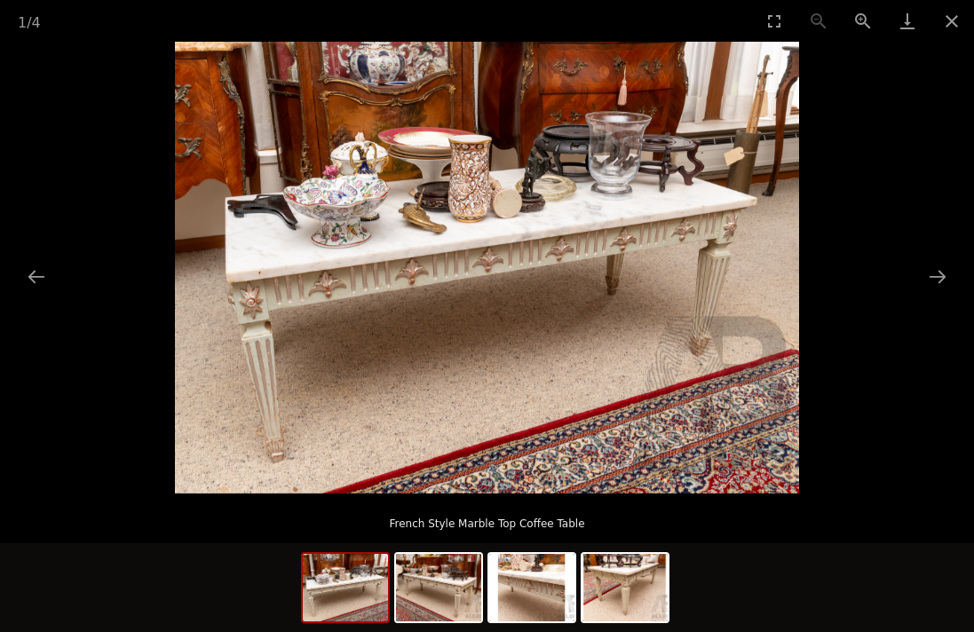
click at [928, 274] on button "Next slide" at bounding box center [937, 276] width 37 height 35
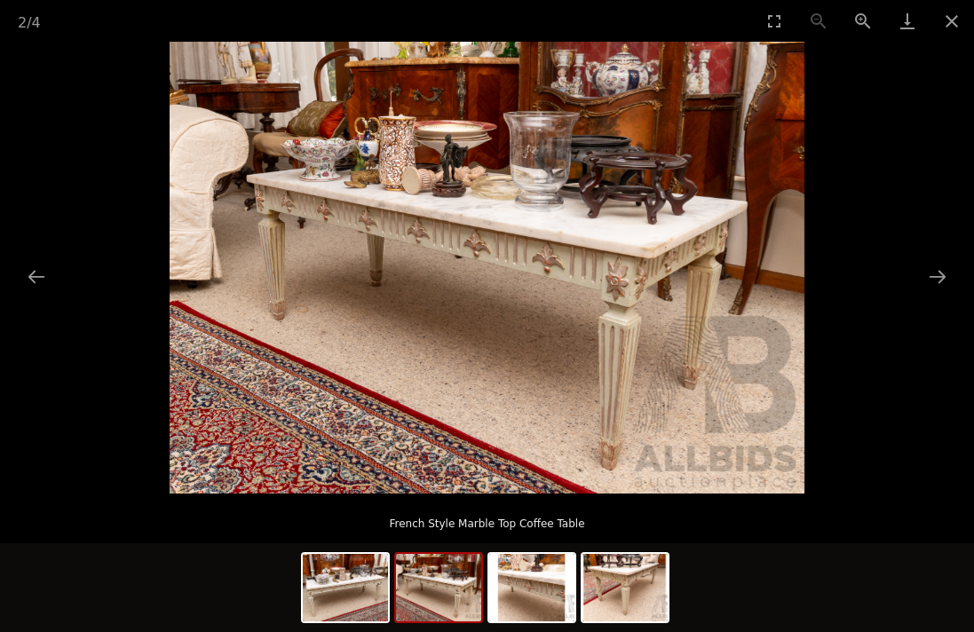
click at [937, 270] on button "Next slide" at bounding box center [937, 276] width 37 height 35
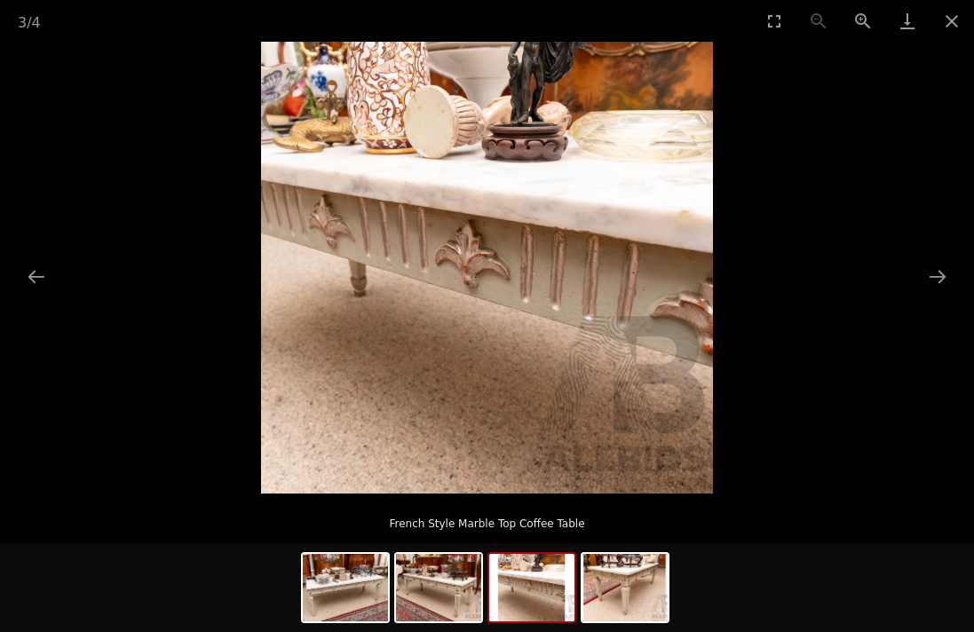
click at [935, 280] on button "Next slide" at bounding box center [937, 276] width 37 height 35
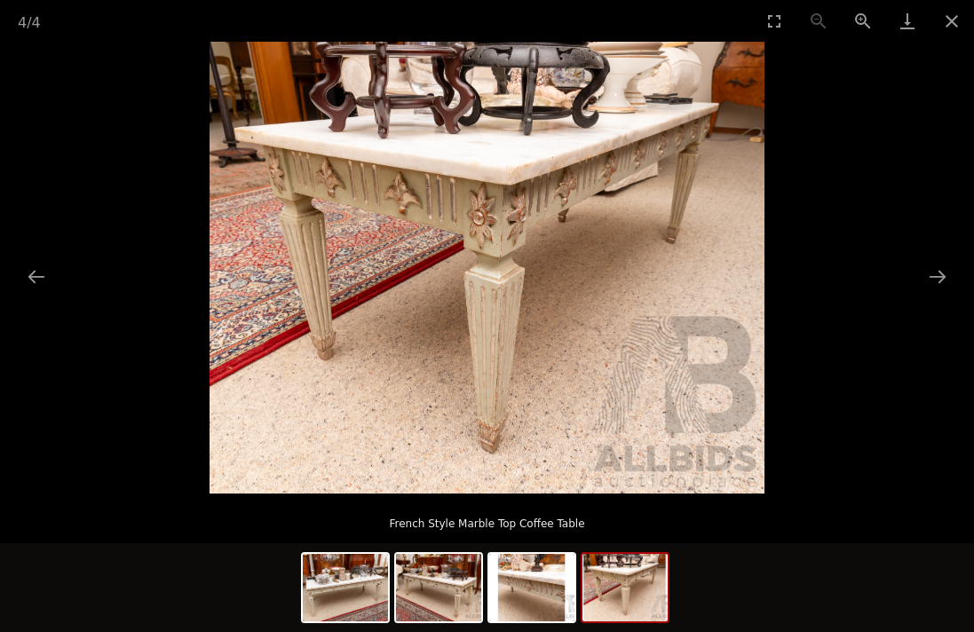
click at [947, 30] on button "Close gallery" at bounding box center [951, 21] width 44 height 42
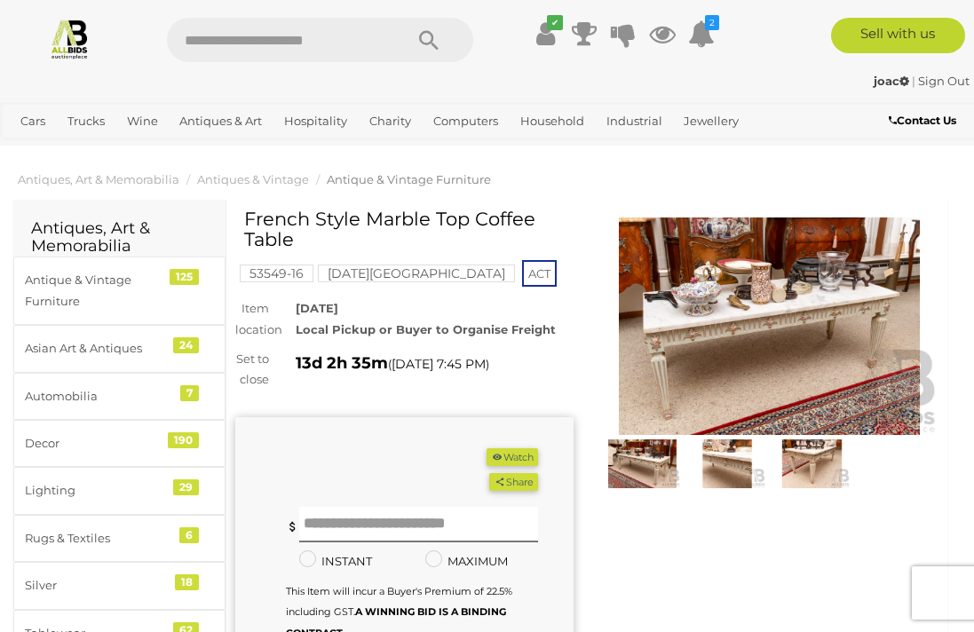
click at [947, 29] on button "Close gallery" at bounding box center [951, 21] width 44 height 42
